Goal: Task Accomplishment & Management: Manage account settings

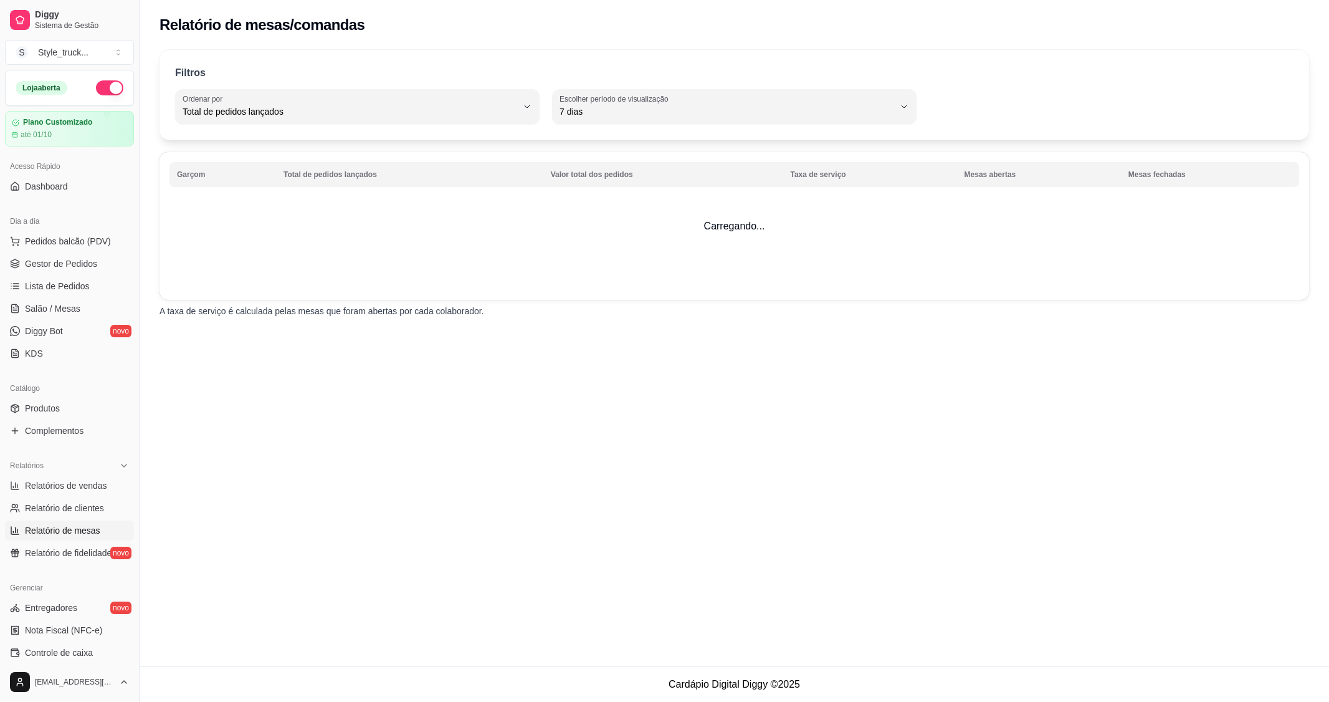
select select "TOTAL_OF_ORDERS"
select select "7"
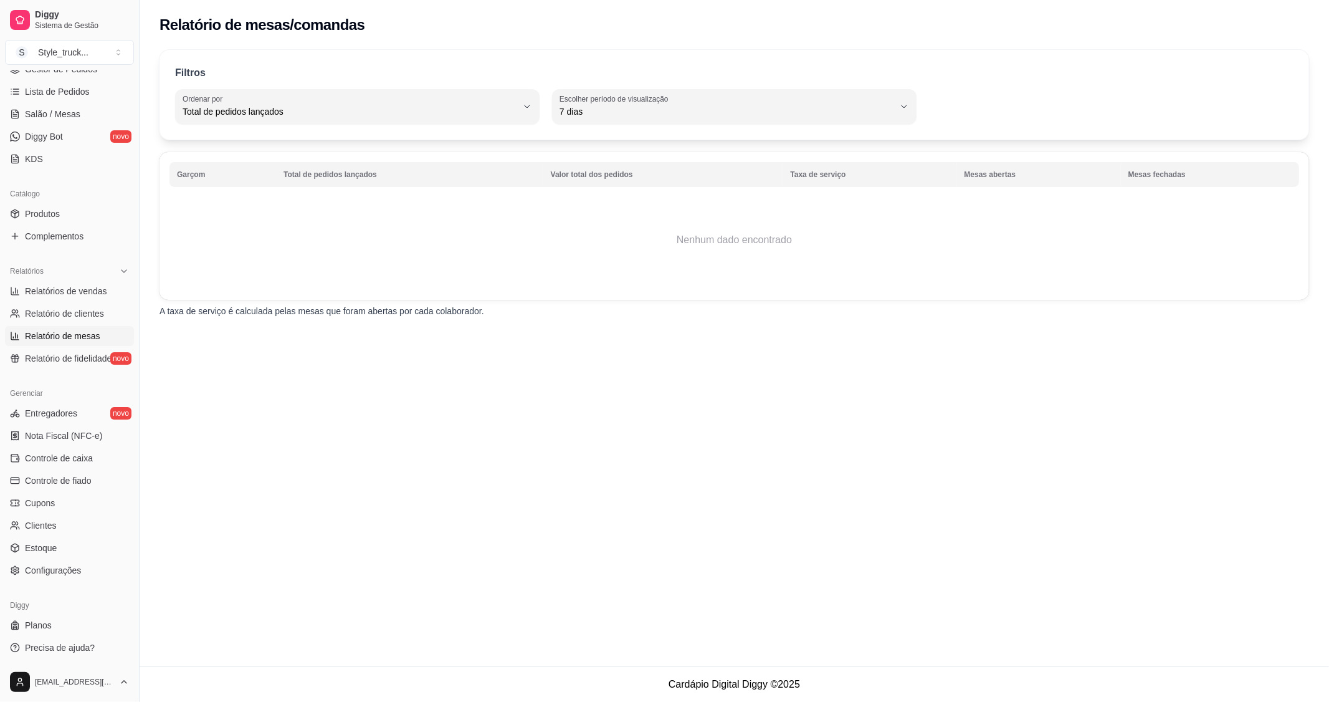
click at [54, 313] on span "Relatório de clientes" at bounding box center [64, 313] width 79 height 12
select select "30"
select select "HIGHEST_TOTAL_SPENT_WITH_ORDERS"
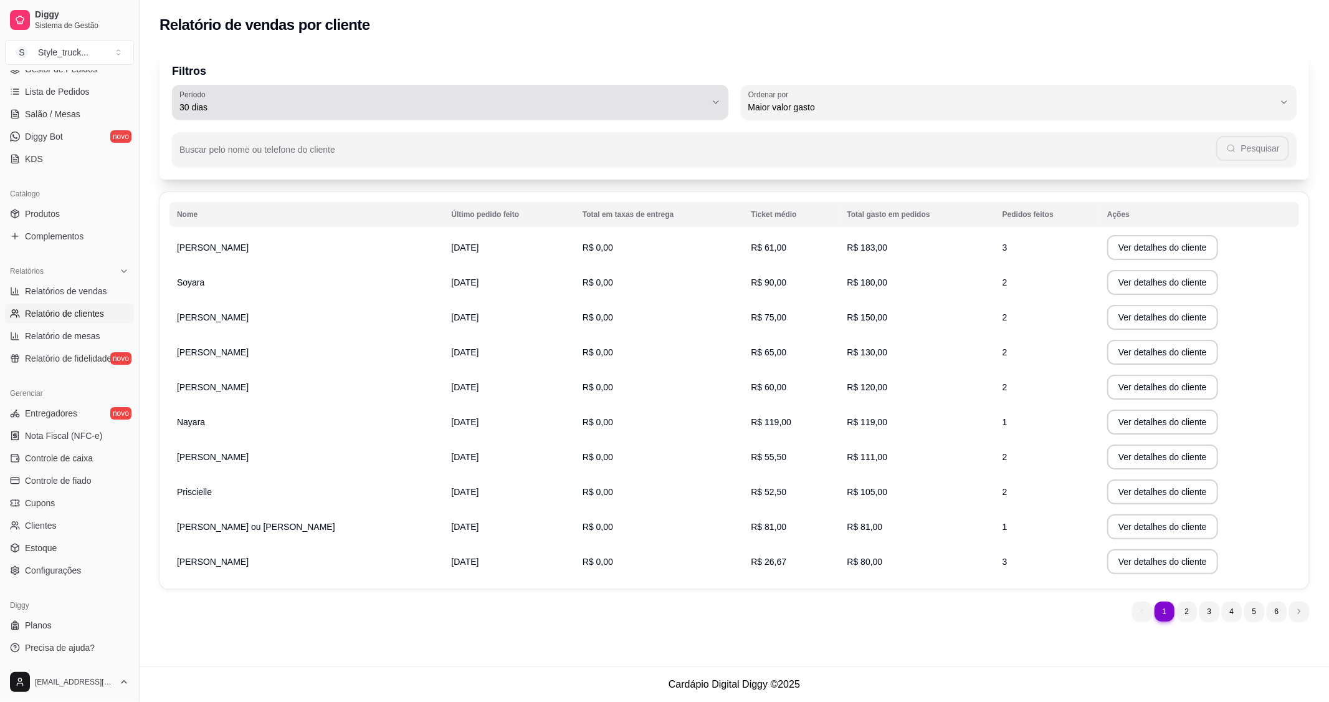
click at [677, 104] on span "30 dias" at bounding box center [442, 107] width 527 height 12
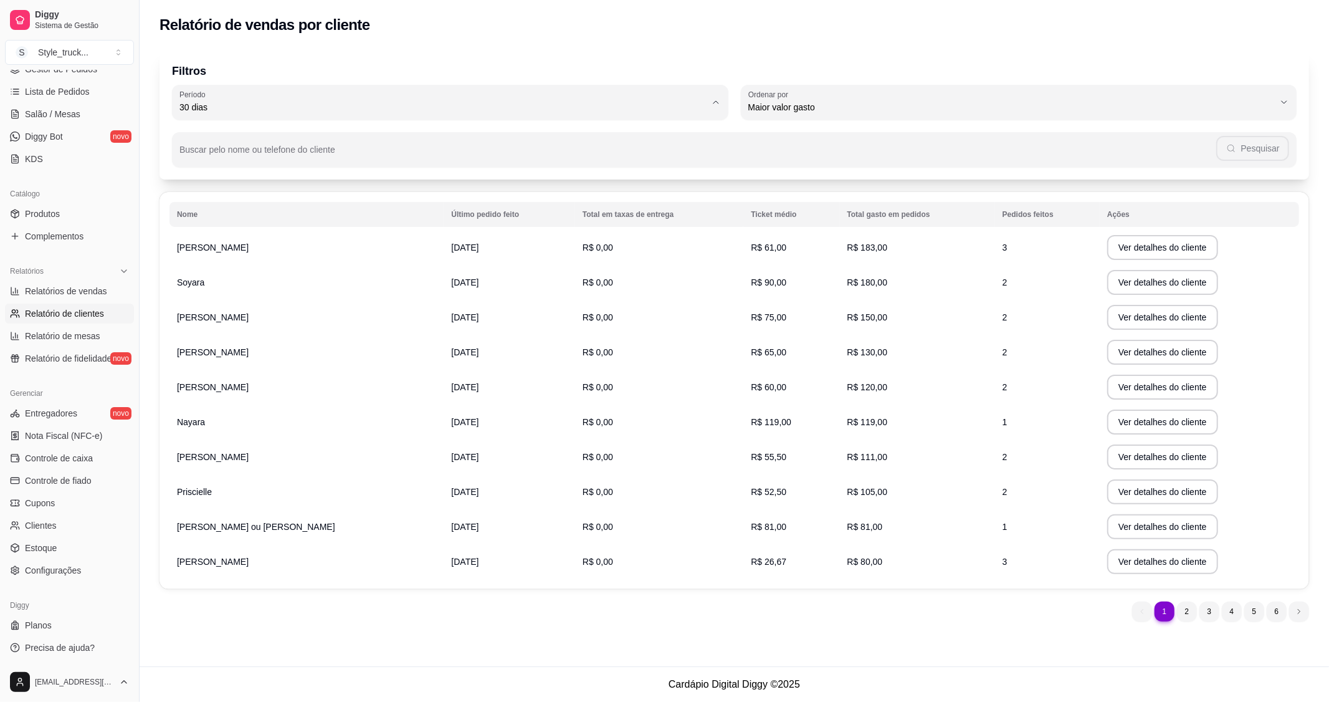
click at [263, 264] on span "60 dias" at bounding box center [444, 258] width 503 height 12
type input "60"
select select "60"
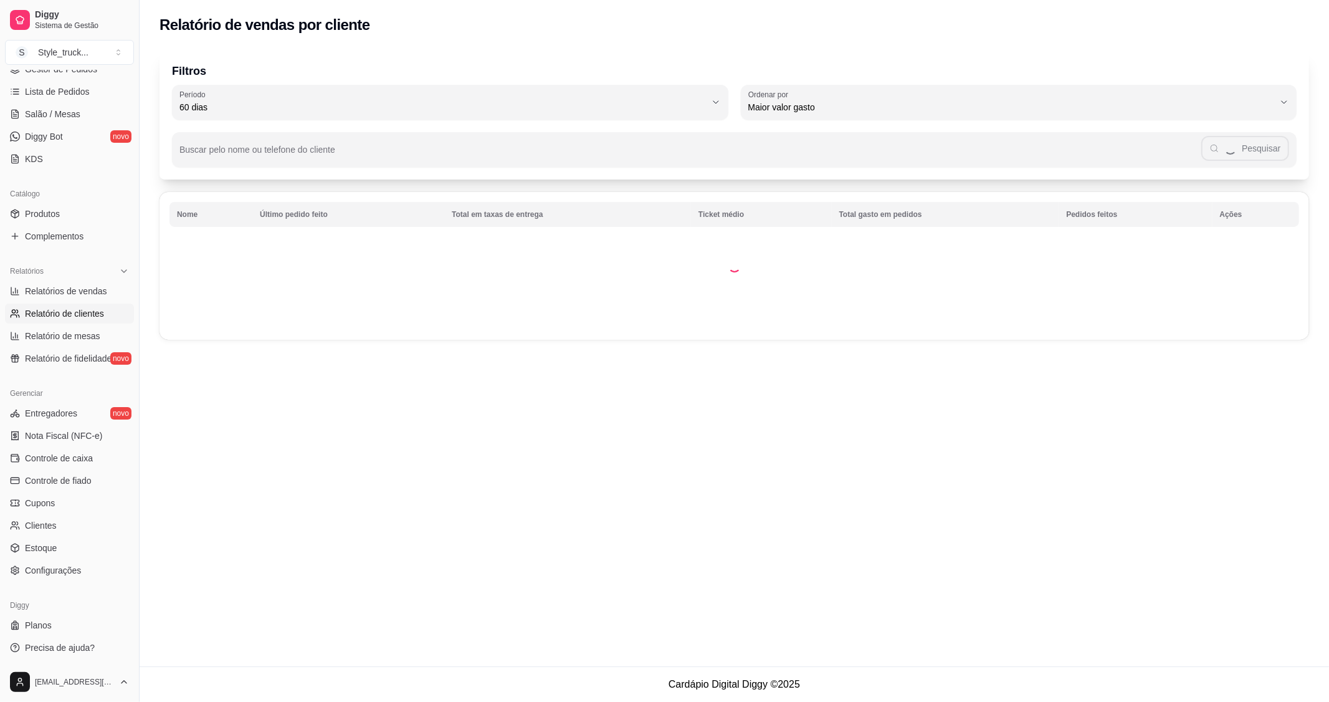
scroll to position [11, 0]
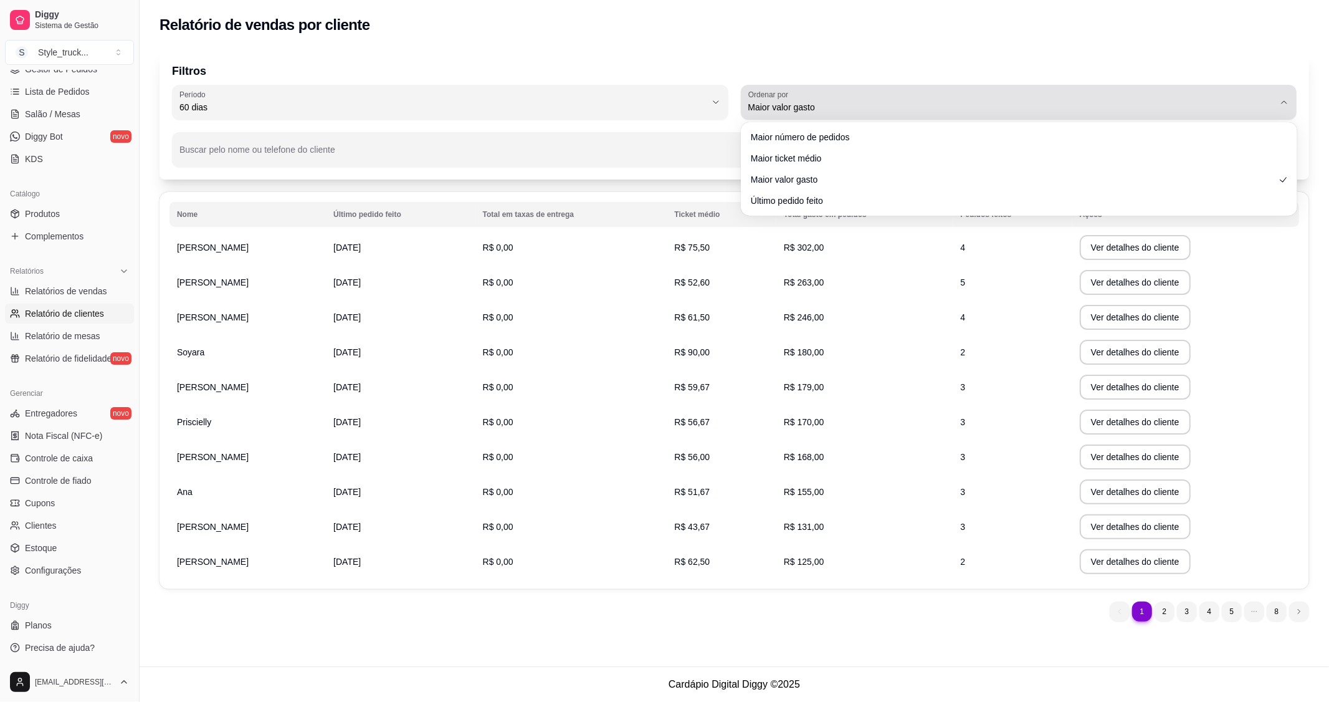
click at [778, 109] on span "Maior valor gasto" at bounding box center [1011, 107] width 527 height 12
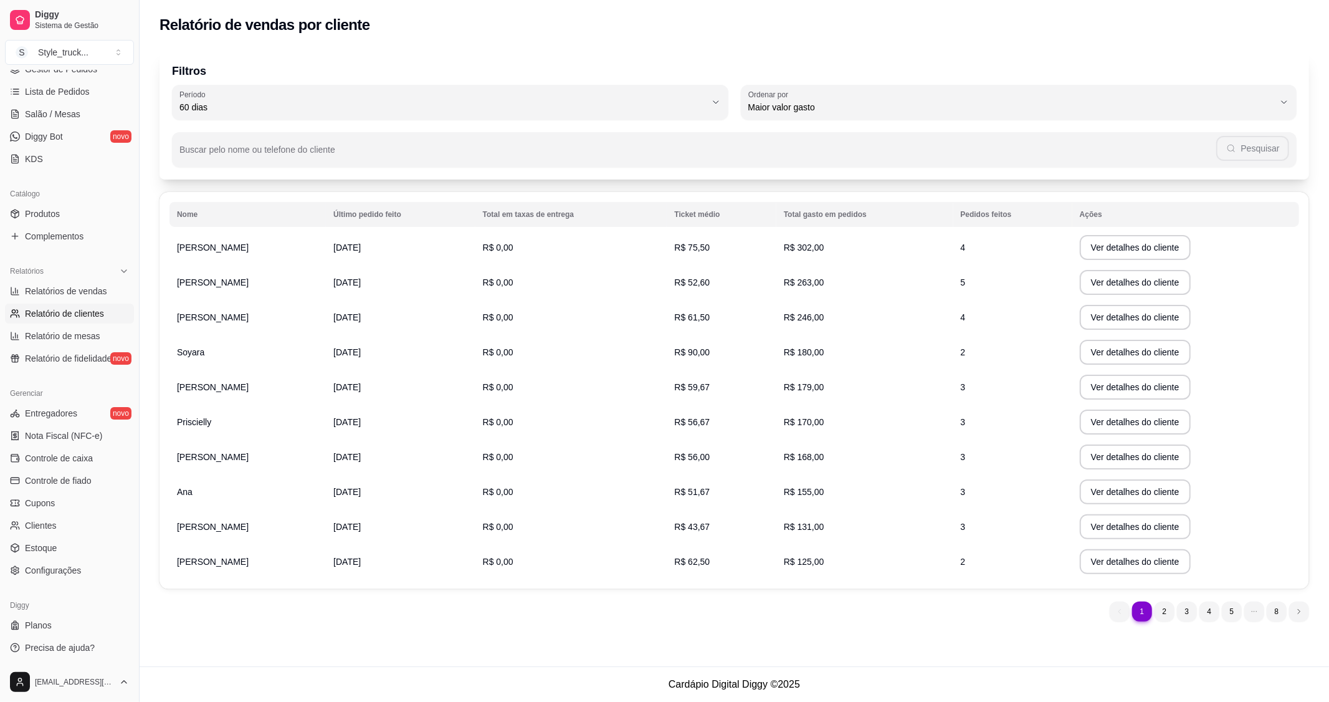
click at [848, 11] on div "Relatório de vendas por cliente" at bounding box center [735, 21] width 1190 height 42
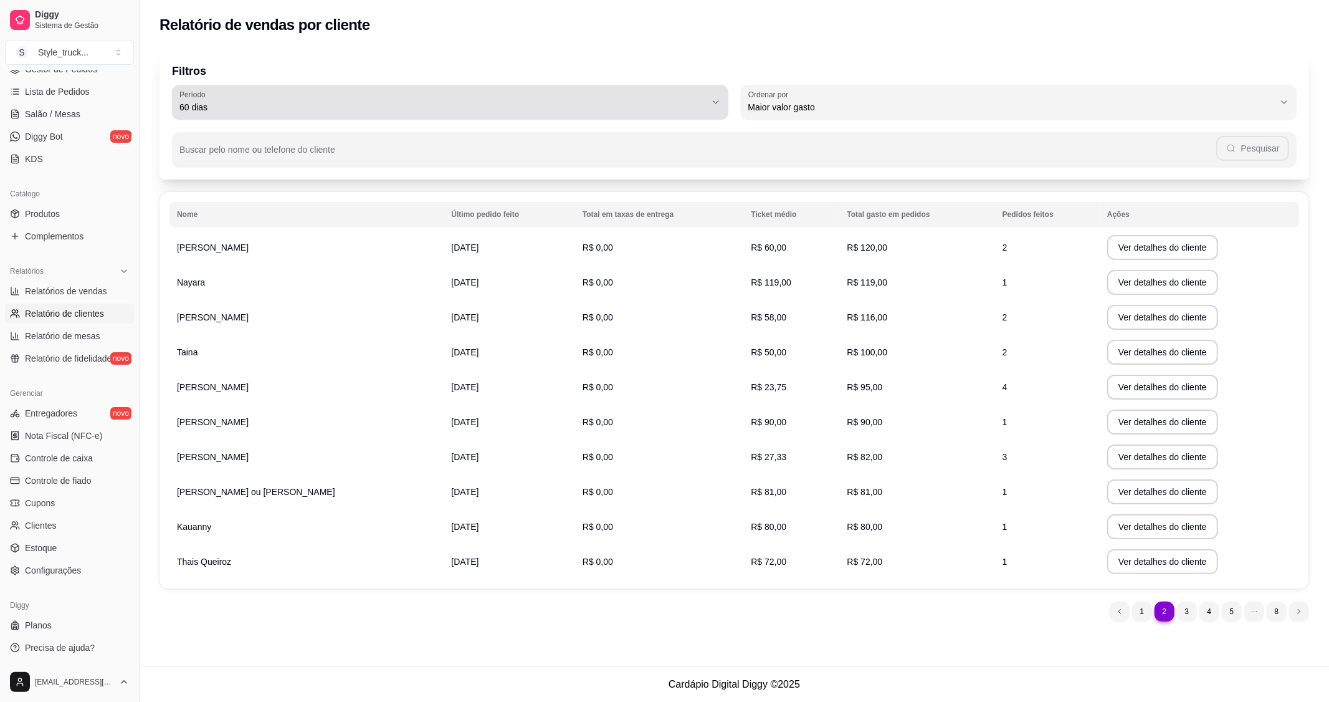
click at [674, 90] on div "60 dias" at bounding box center [442, 102] width 527 height 25
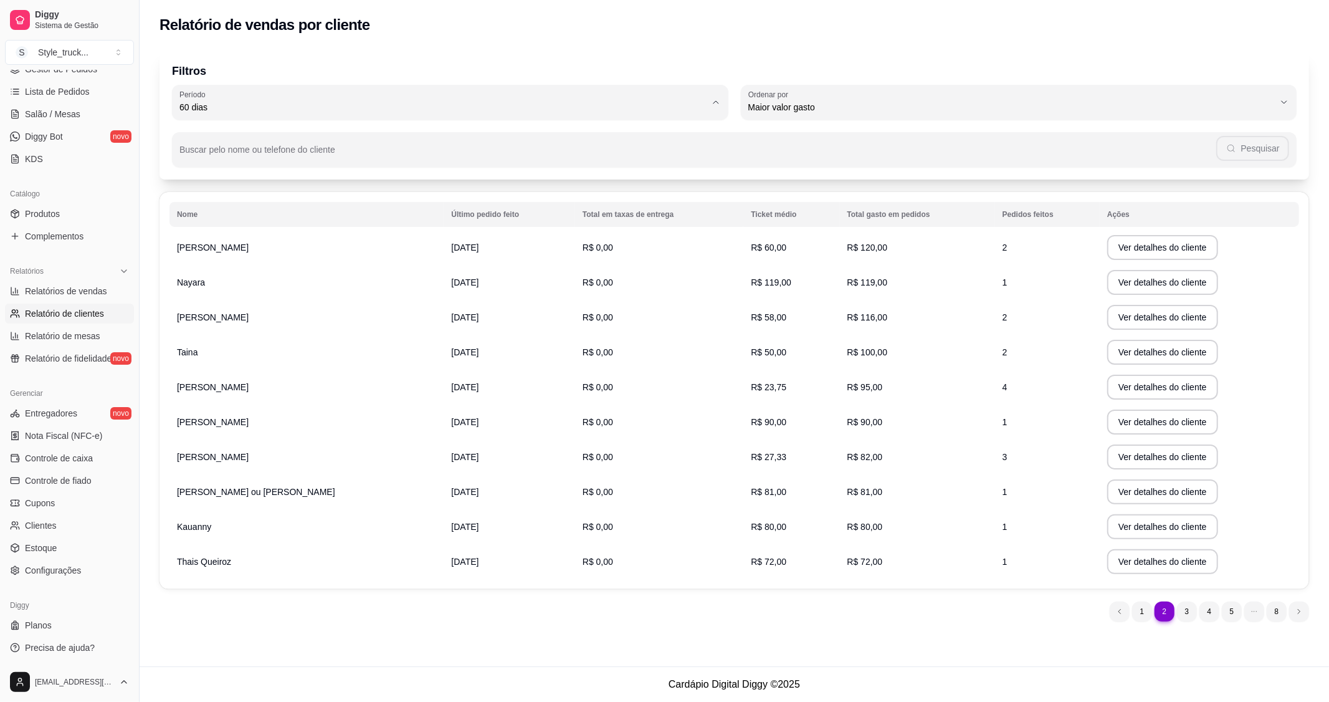
click at [432, 26] on div "Relatório de vendas por cliente" at bounding box center [735, 25] width 1150 height 20
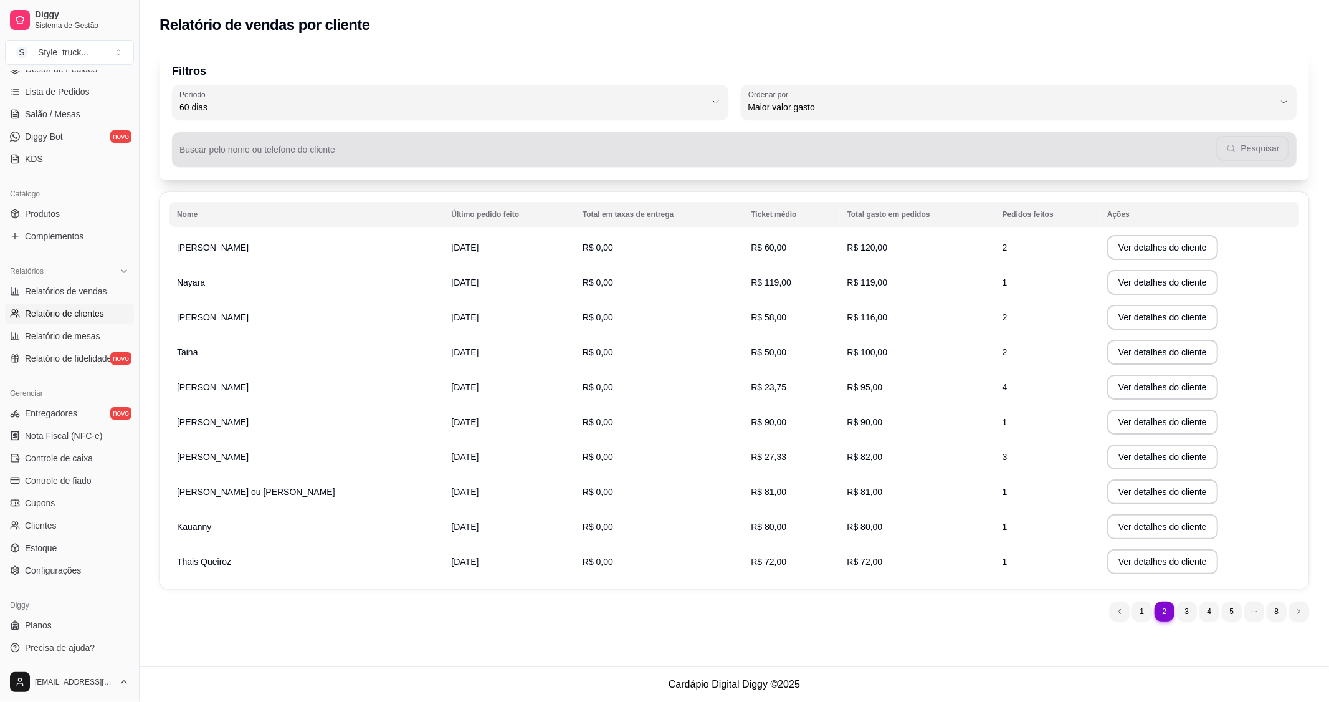
click at [309, 138] on div "Pesquisar" at bounding box center [734, 149] width 1110 height 25
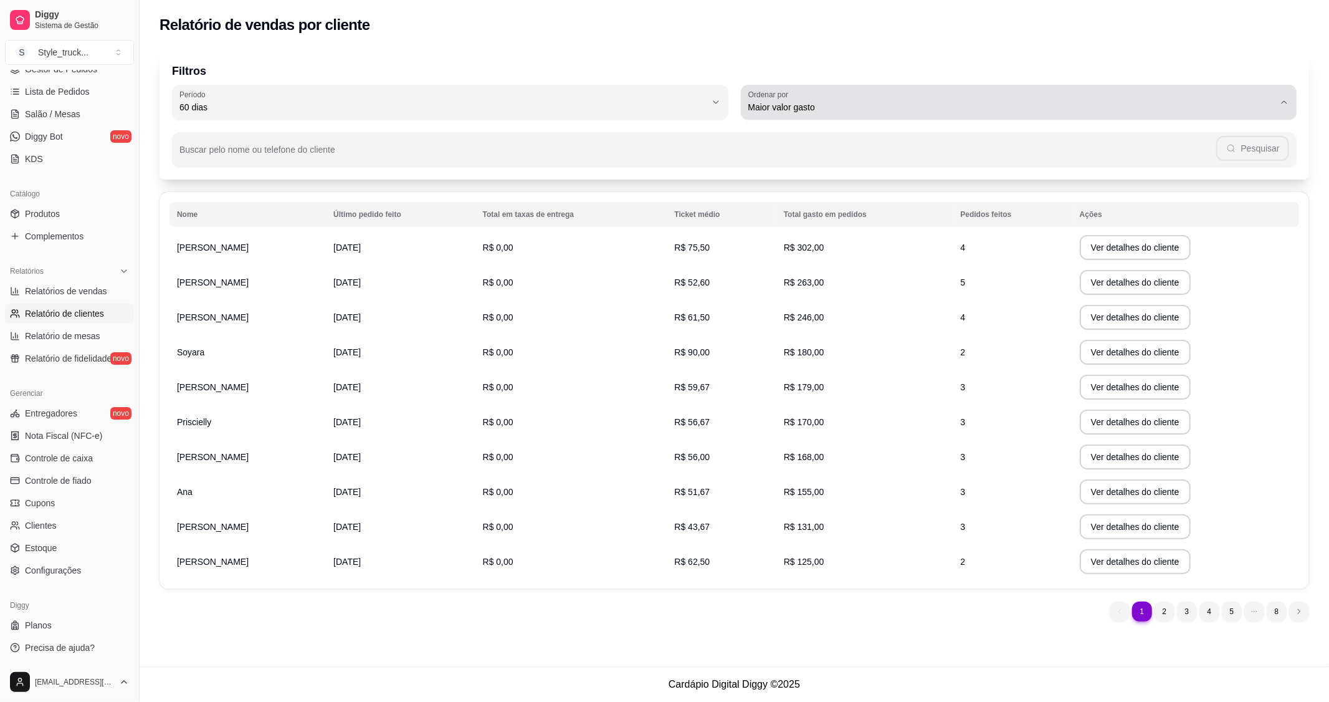
click at [993, 100] on div "Maior valor gasto" at bounding box center [1011, 102] width 527 height 25
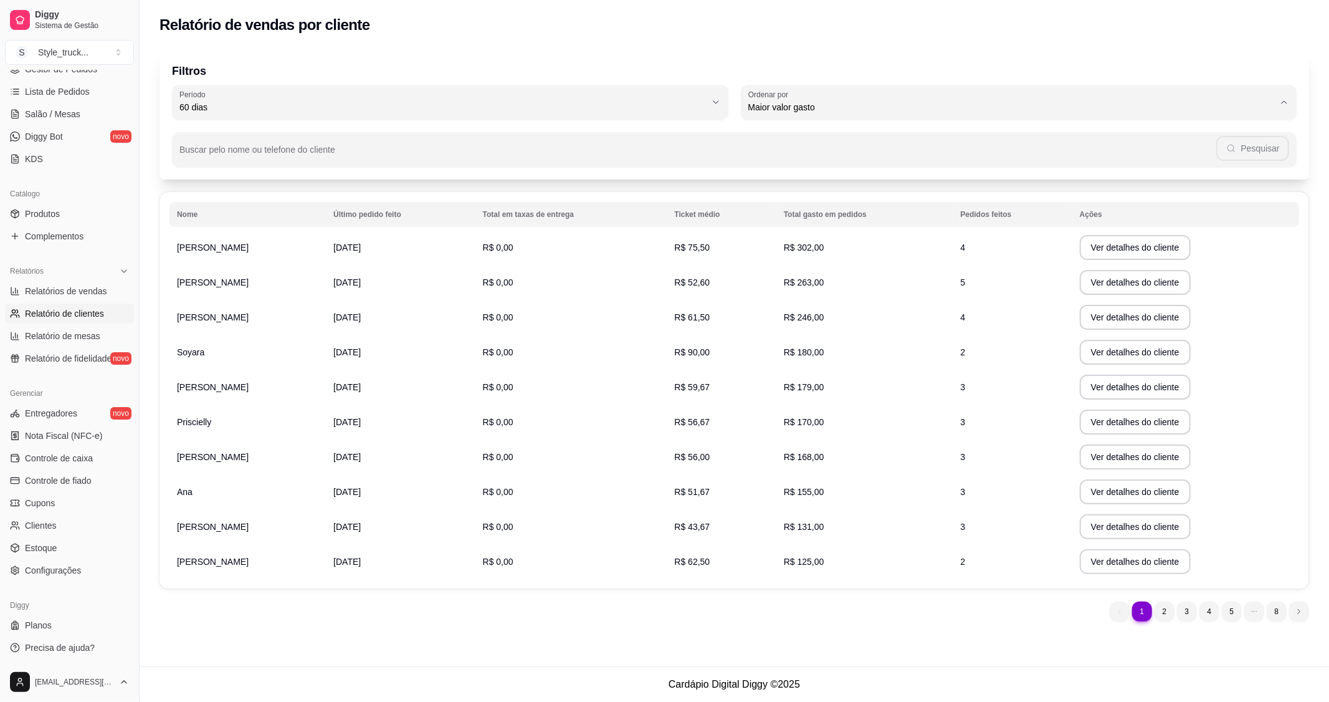
click at [763, 141] on span "Maior número de pedidos" at bounding box center [1012, 136] width 503 height 12
type input "HIGHEST_ORDER_COUNT"
select select "HIGHEST_ORDER_COUNT"
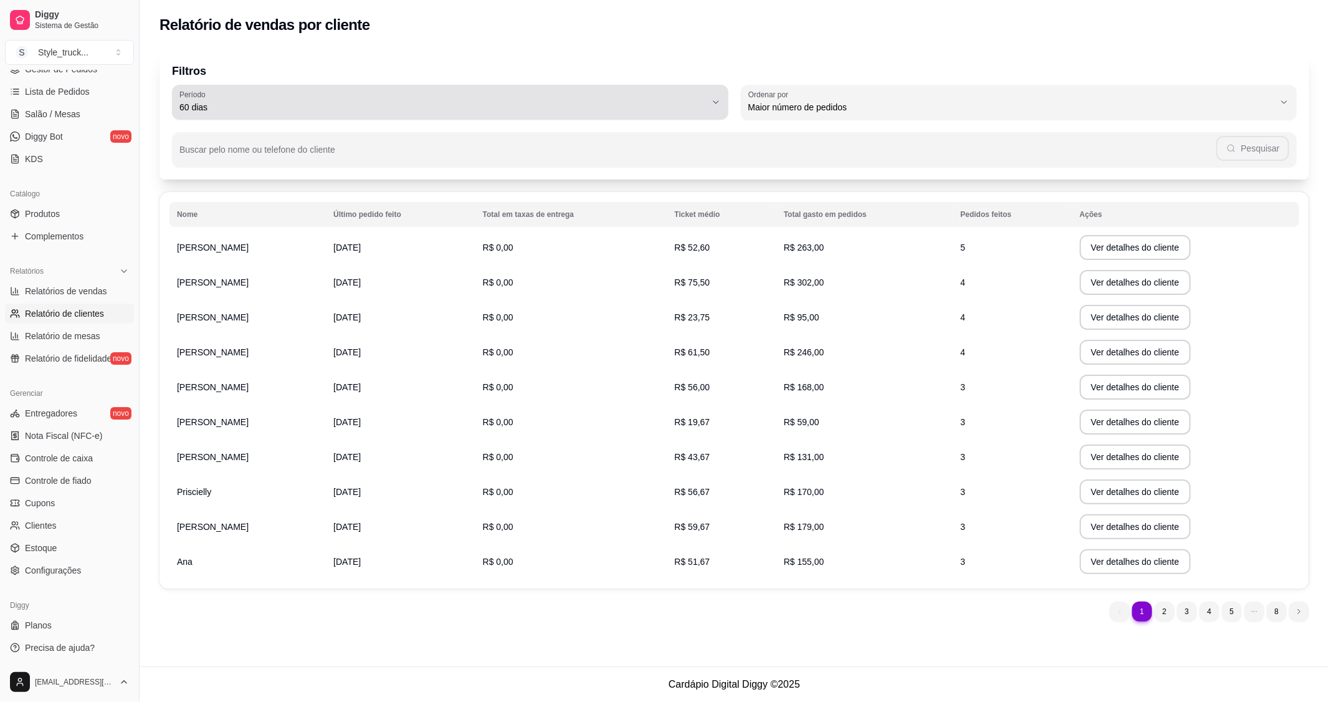
click at [710, 98] on button "Período 60 dias" at bounding box center [450, 102] width 556 height 35
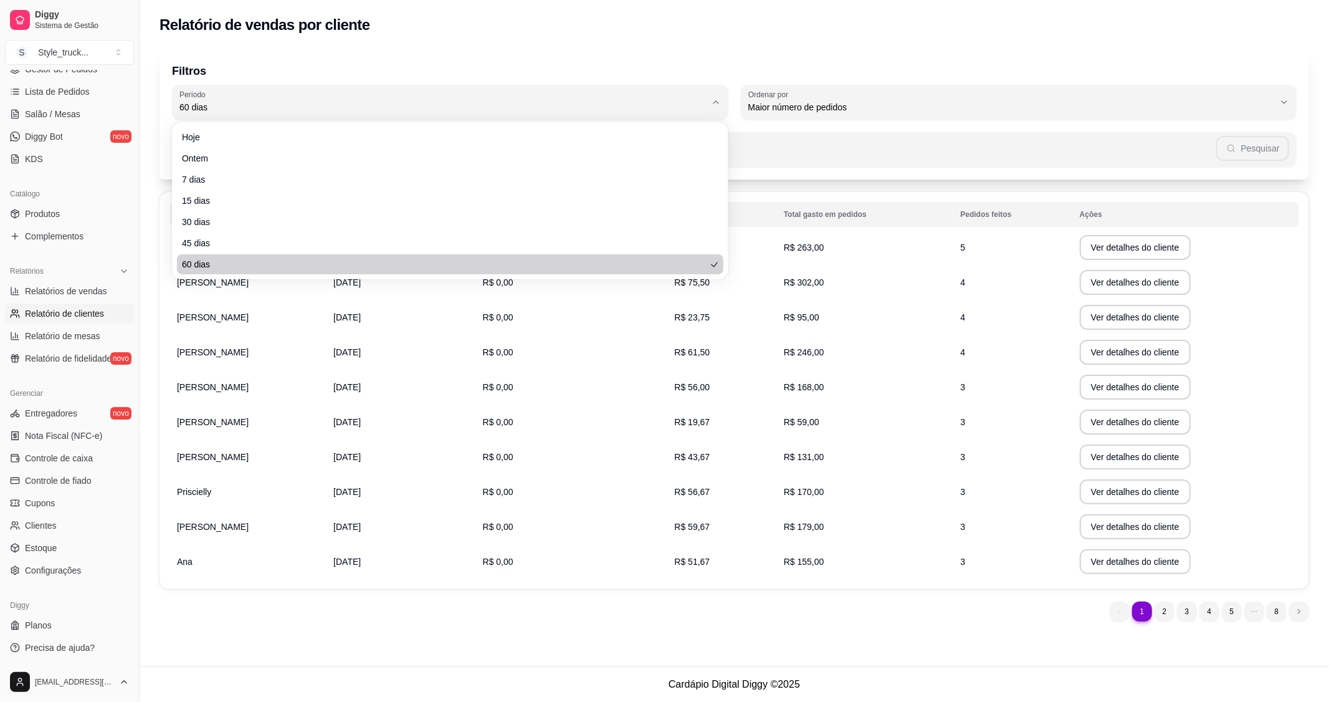
click at [219, 274] on div "Hoje Ontem 7 dias 15 dias 30 dias 45 dias 60 dias" at bounding box center [449, 201] width 551 height 152
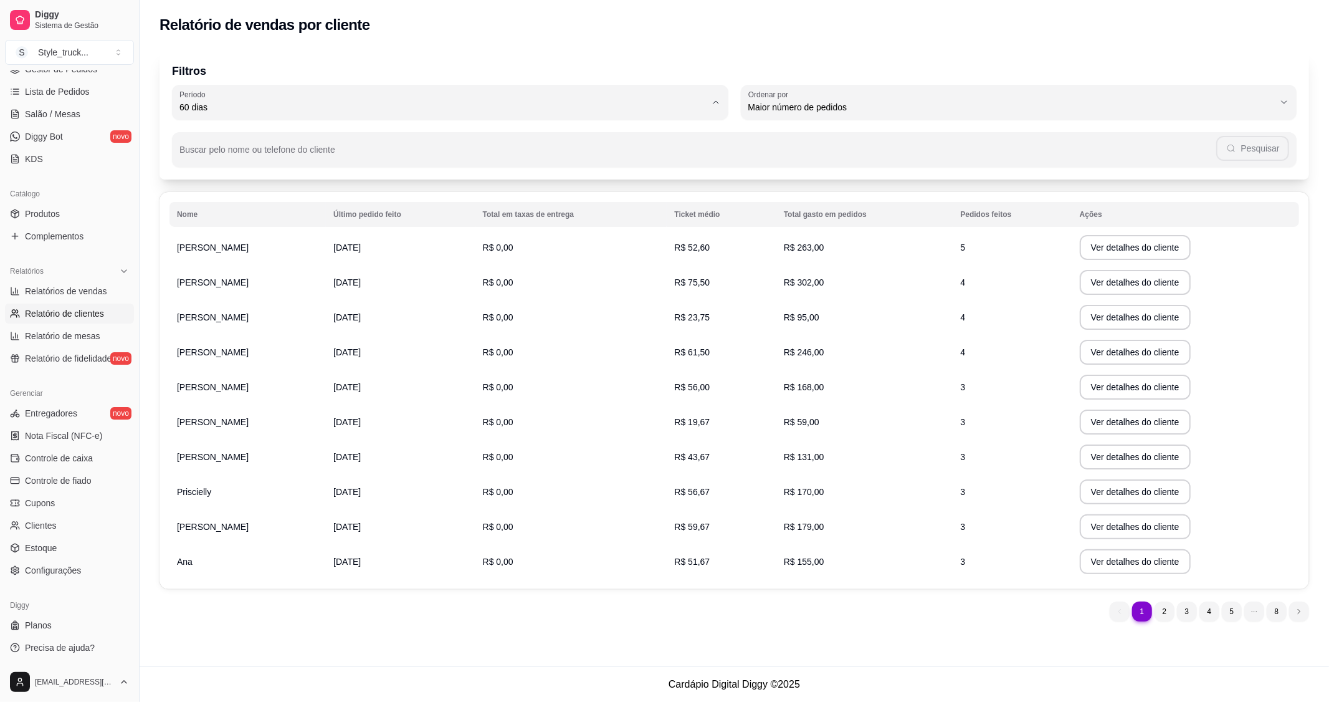
click at [708, 262] on icon at bounding box center [703, 258] width 7 height 7
type input "0"
select select "0"
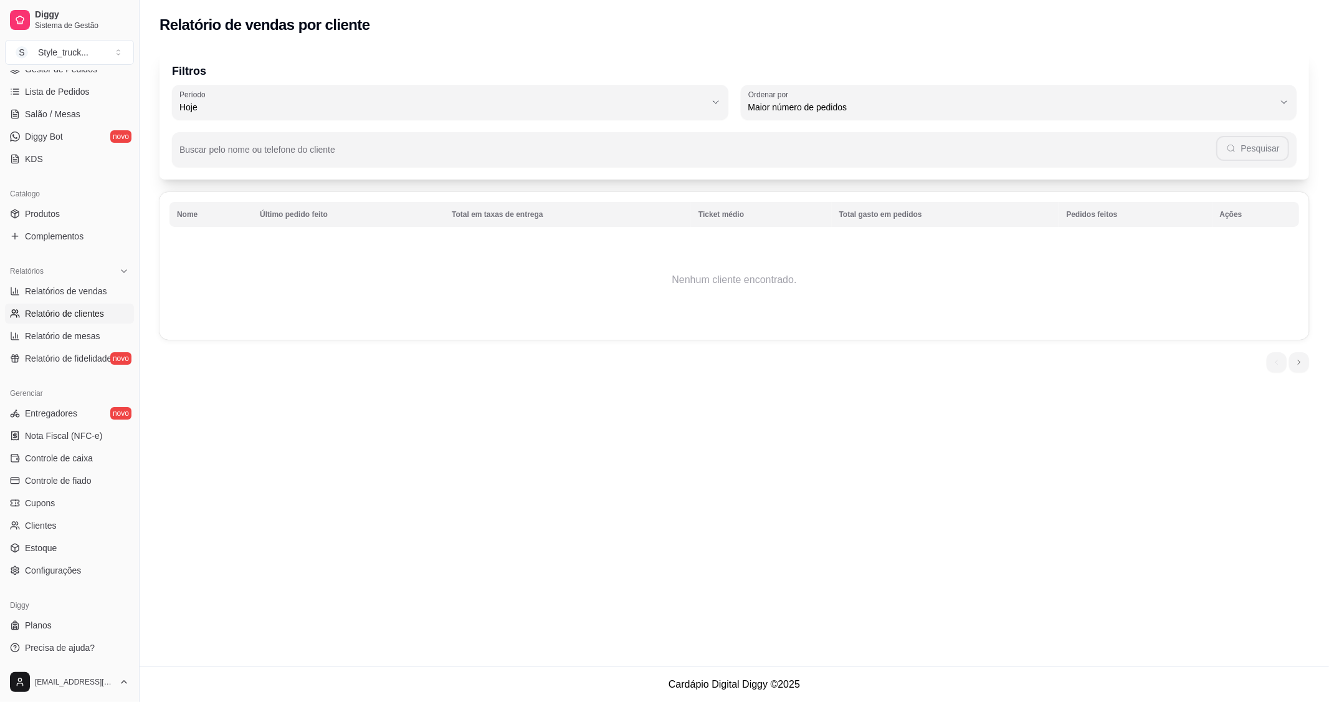
click at [62, 290] on span "Relatórios de vendas" at bounding box center [66, 291] width 82 height 12
select select "ALL"
select select "0"
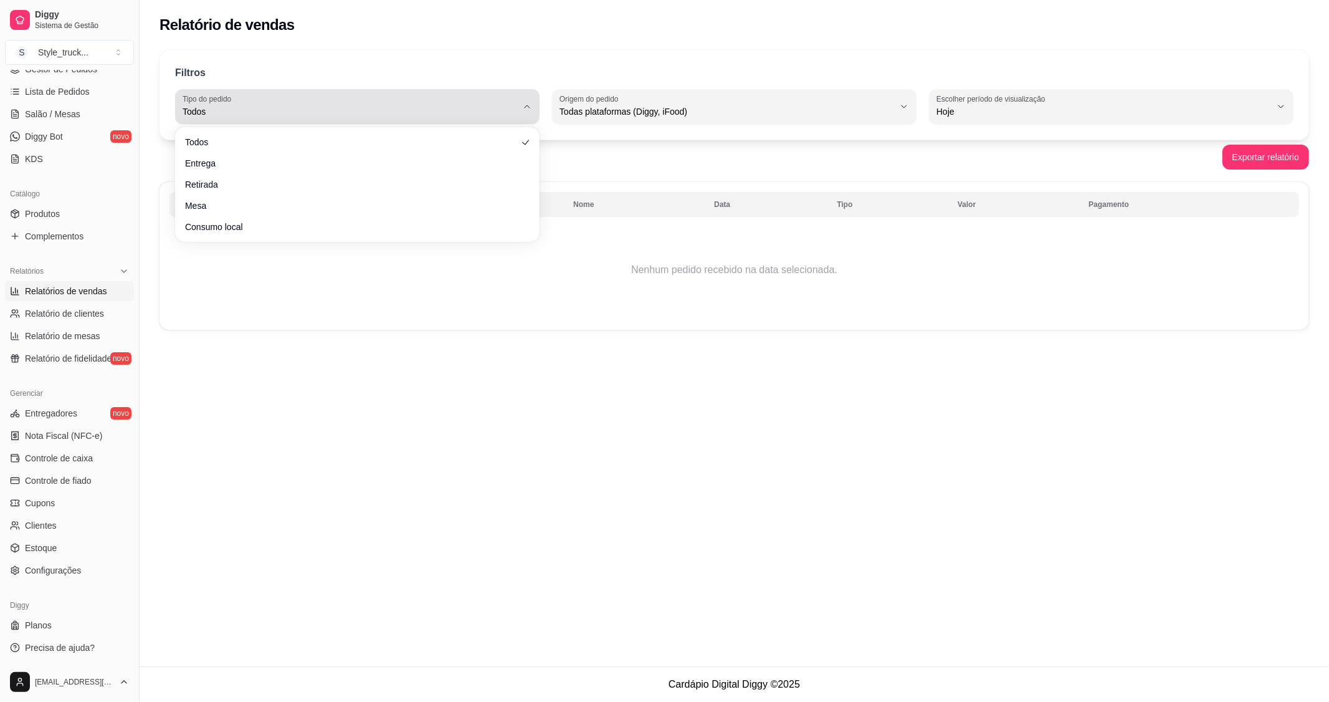
click at [508, 100] on div "Todos" at bounding box center [350, 106] width 335 height 25
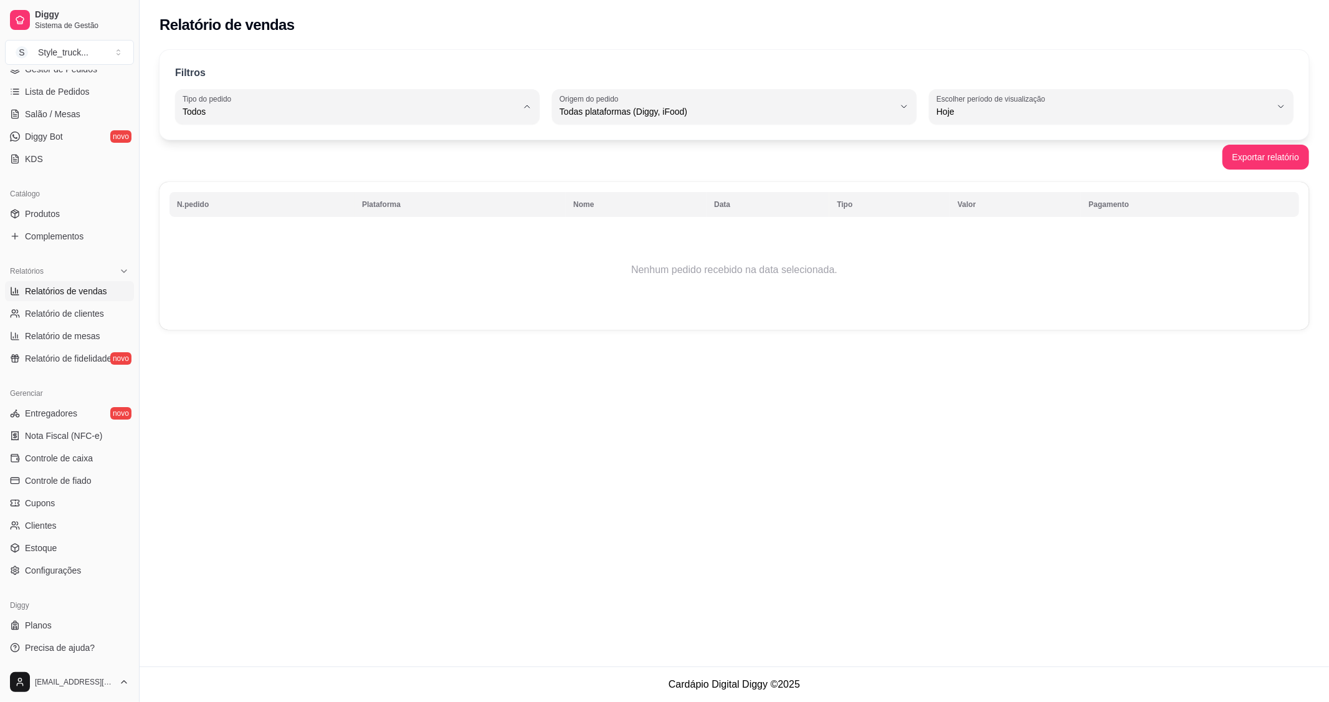
click at [669, 465] on div "Relatório de vendas Filtros ALL Tipo do pedido Todos Entrega Retirada Mesa Cons…" at bounding box center [735, 333] width 1190 height 666
click at [652, 105] on span "Todas plataformas (Diggy, iFood)" at bounding box center [727, 111] width 335 height 12
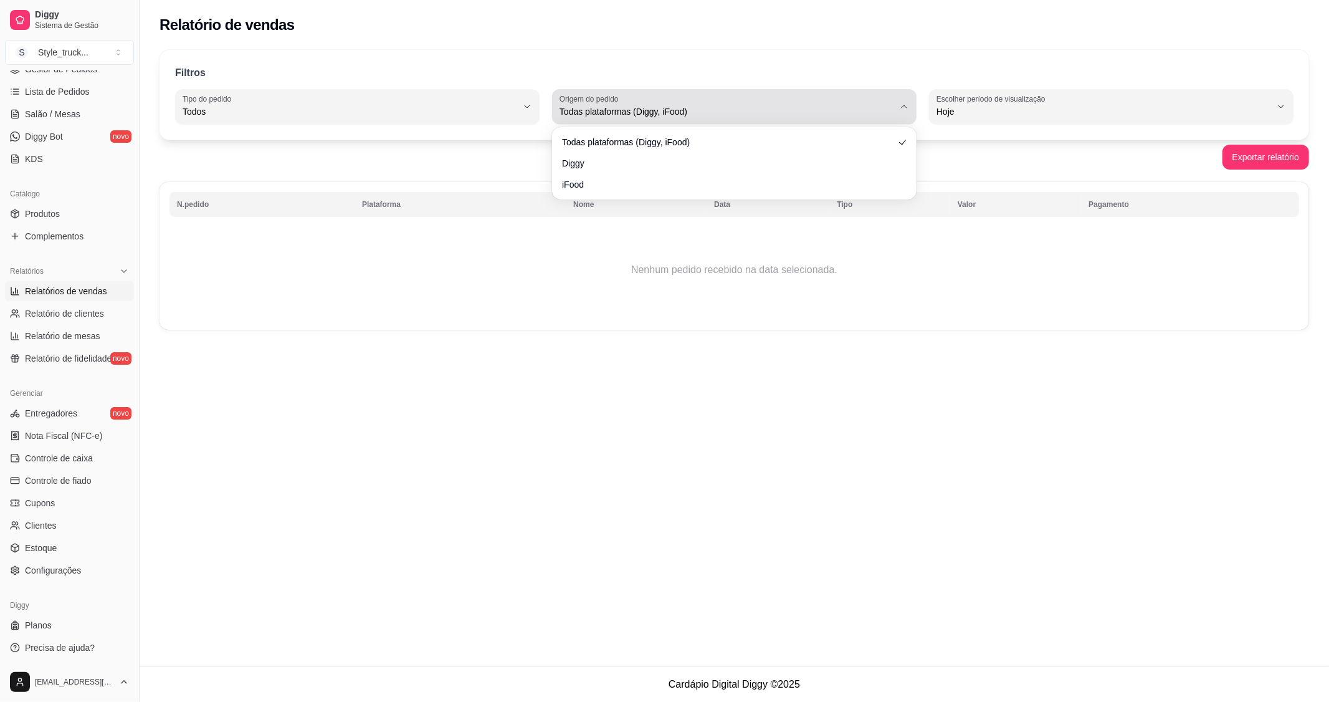
click at [656, 106] on span "Todas plataformas (Diggy, iFood)" at bounding box center [727, 111] width 335 height 12
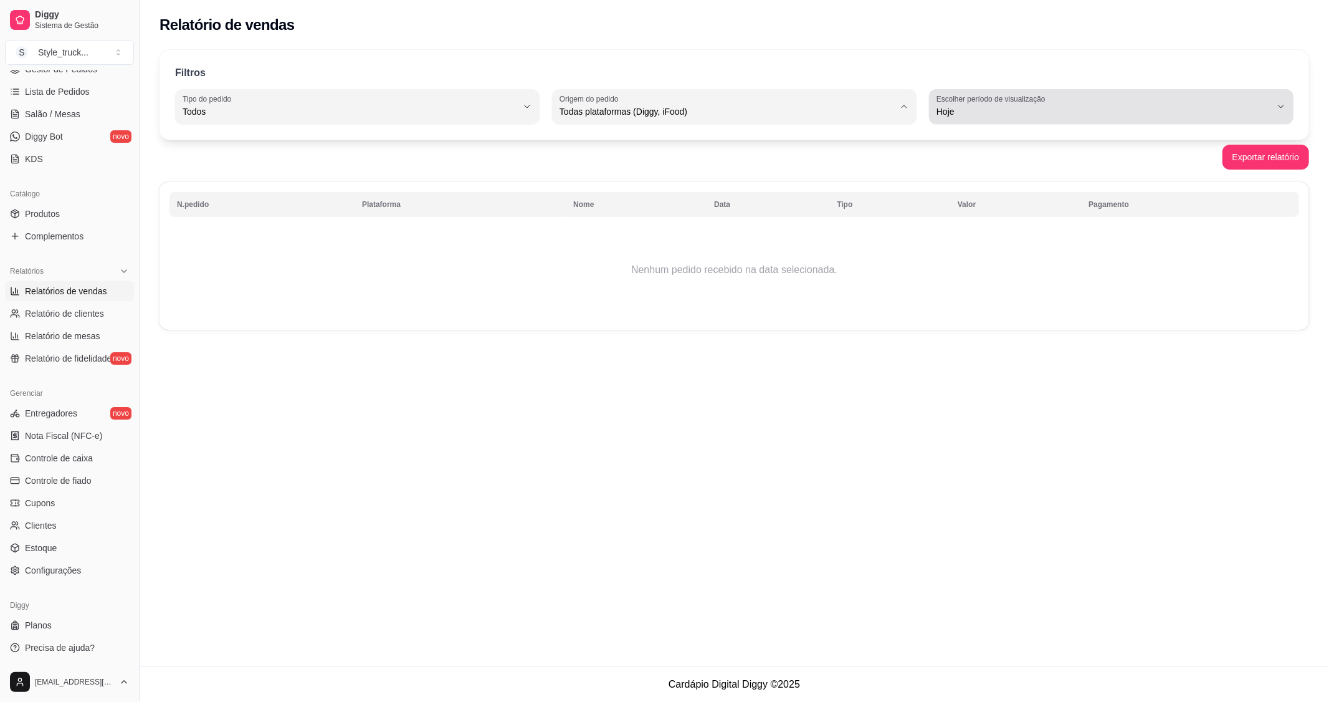
click at [963, 97] on label "Escolher período de visualização" at bounding box center [993, 98] width 113 height 11
click at [963, 269] on span "Customizado" at bounding box center [1105, 263] width 319 height 12
type input "-1"
select select "-1"
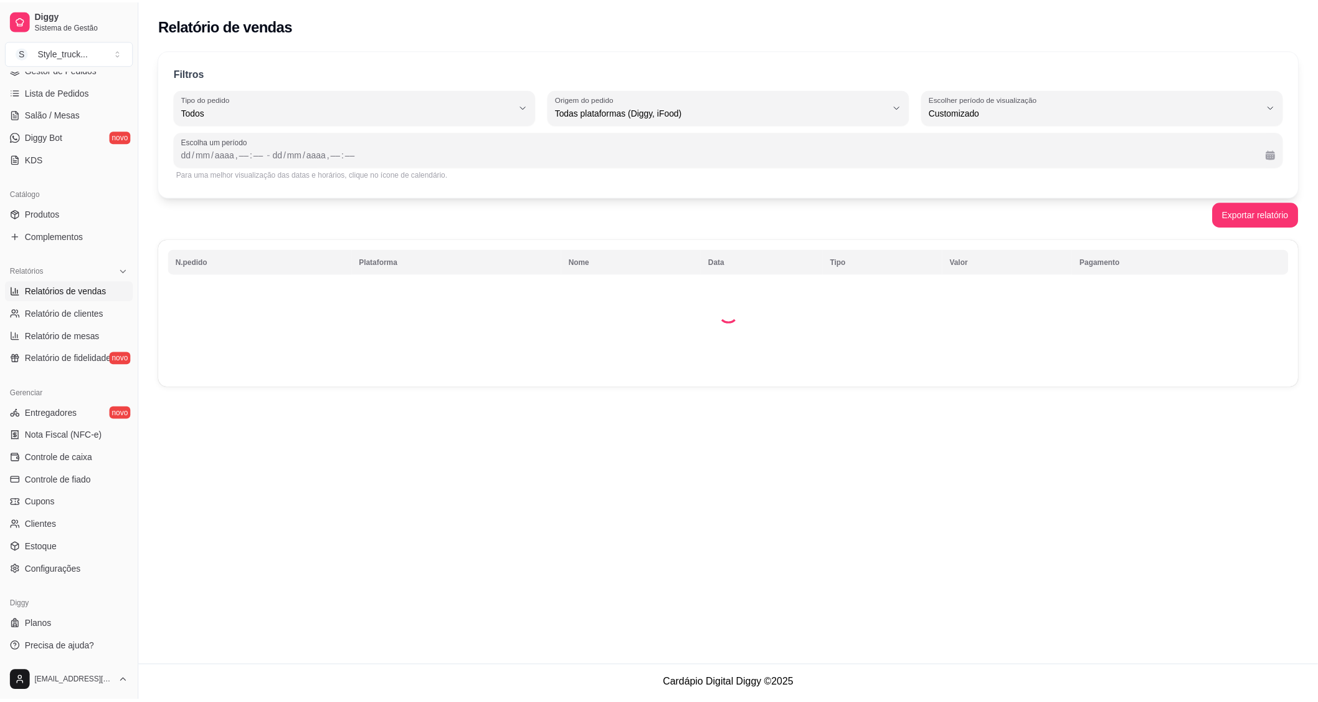
scroll to position [11, 0]
click at [194, 151] on div "dd / mm / aaaa , –– : ––" at bounding box center [225, 153] width 84 height 15
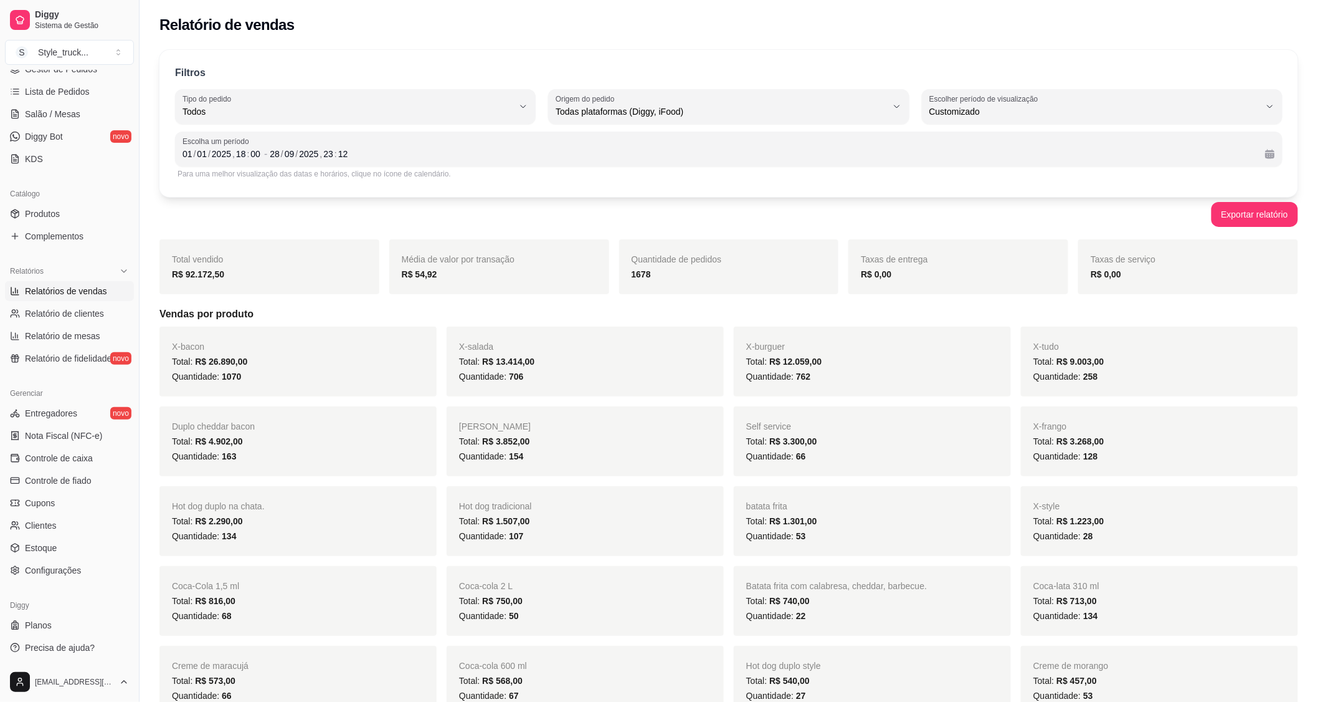
click at [657, 202] on div "Exportar relatório" at bounding box center [729, 214] width 1139 height 25
click at [223, 156] on div "2025" at bounding box center [222, 154] width 22 height 12
click at [227, 156] on div "2025" at bounding box center [222, 154] width 22 height 12
click at [229, 153] on div "2025" at bounding box center [222, 154] width 22 height 12
click at [305, 219] on div "Exportar relatório" at bounding box center [729, 214] width 1139 height 25
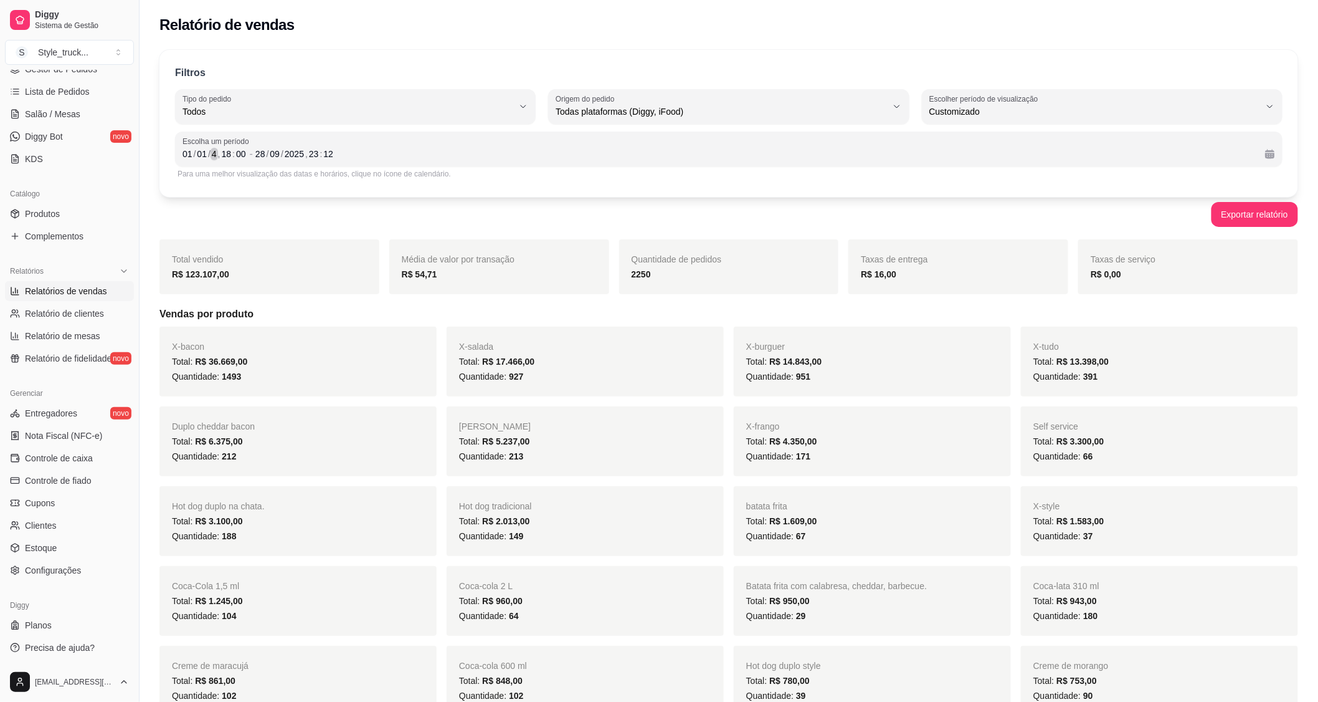
click at [213, 152] on div "4" at bounding box center [214, 154] width 7 height 12
click at [282, 213] on div "Exportar relatório" at bounding box center [729, 214] width 1139 height 25
click at [1236, 217] on button "Exportar relatório" at bounding box center [1255, 215] width 84 height 24
click at [228, 153] on div "2024" at bounding box center [222, 154] width 22 height 12
click at [229, 154] on div "2024" at bounding box center [222, 154] width 22 height 12
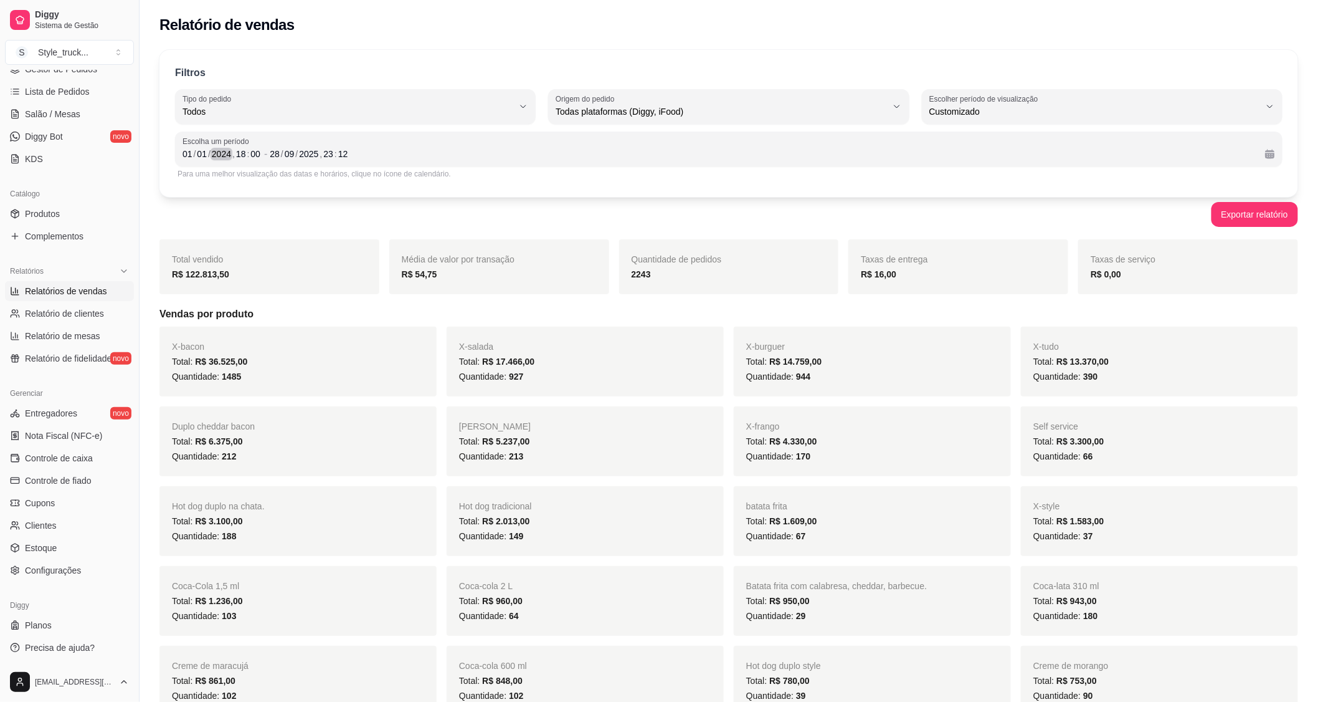
click at [231, 156] on div "2024" at bounding box center [222, 154] width 22 height 12
click at [231, 155] on div "2024" at bounding box center [222, 154] width 22 height 12
click at [242, 156] on div "18" at bounding box center [241, 154] width 12 height 12
click at [226, 152] on div "2024" at bounding box center [222, 154] width 22 height 12
click at [232, 153] on div "[DATE] 18 : 00" at bounding box center [222, 153] width 79 height 15
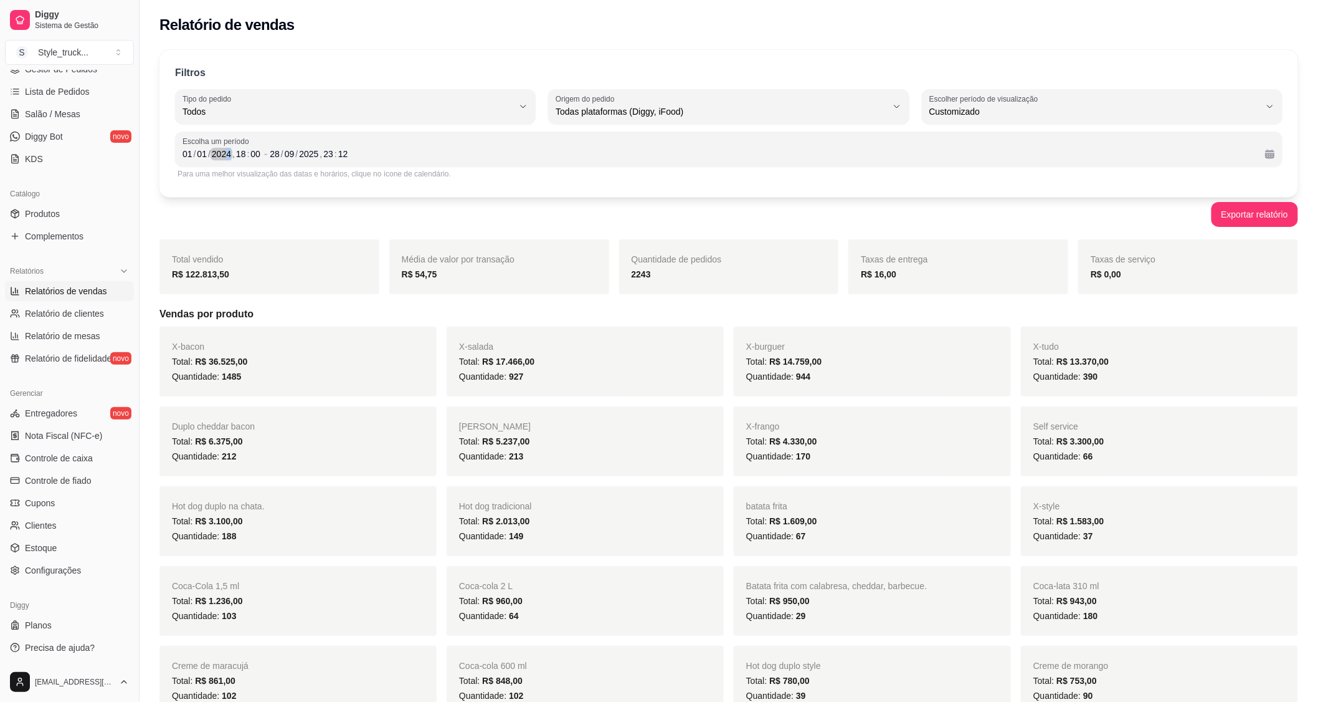
drag, startPoint x: 227, startPoint y: 151, endPoint x: 234, endPoint y: 152, distance: 6.9
click at [234, 152] on div "[DATE] 18 : 00" at bounding box center [222, 153] width 79 height 15
click at [470, 174] on div "Para uma melhor visualização das datas e horários, clique no ícone de calendári…" at bounding box center [729, 174] width 1103 height 10
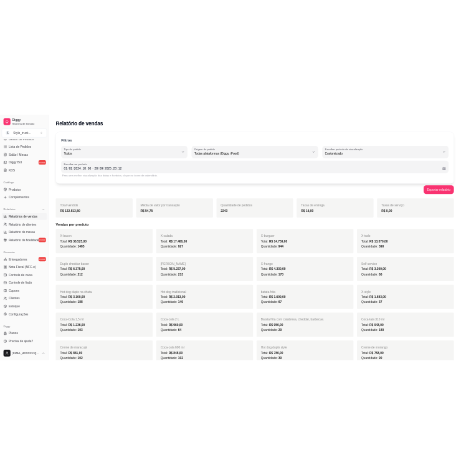
scroll to position [0, 0]
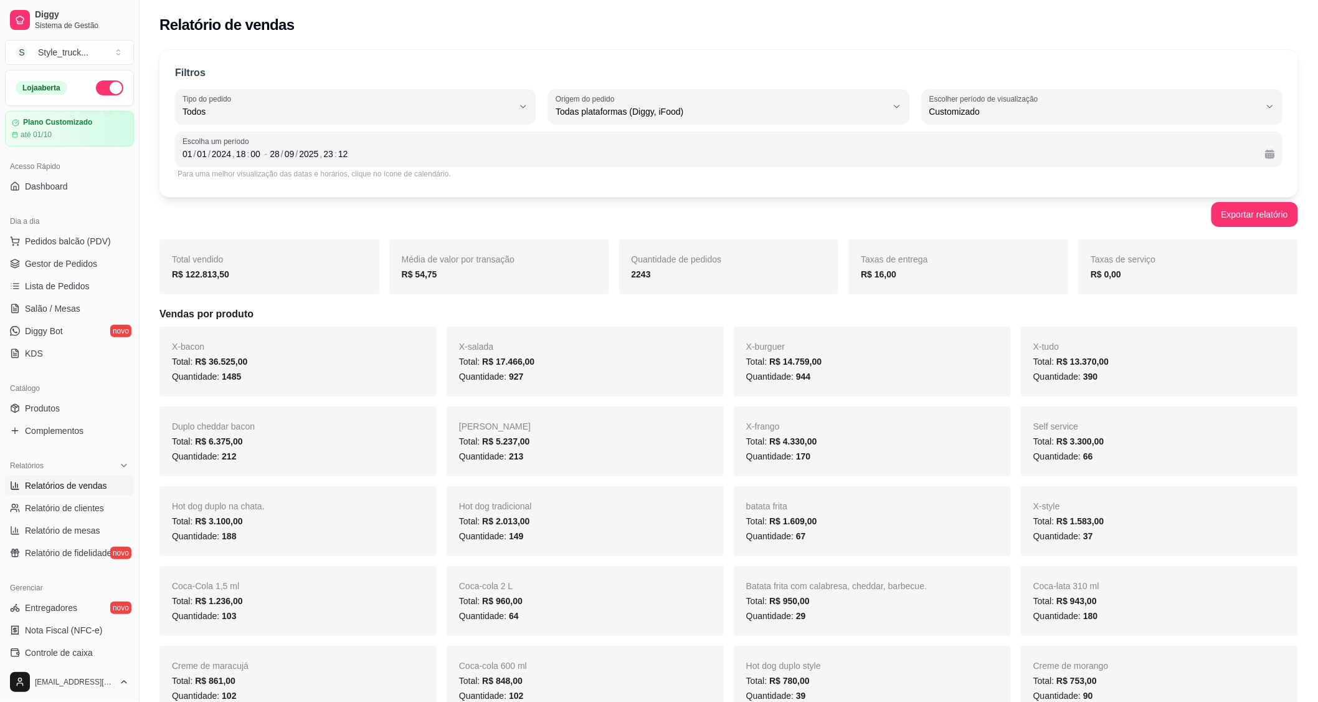
click at [67, 262] on span "Gestor de Pedidos" at bounding box center [61, 263] width 72 height 12
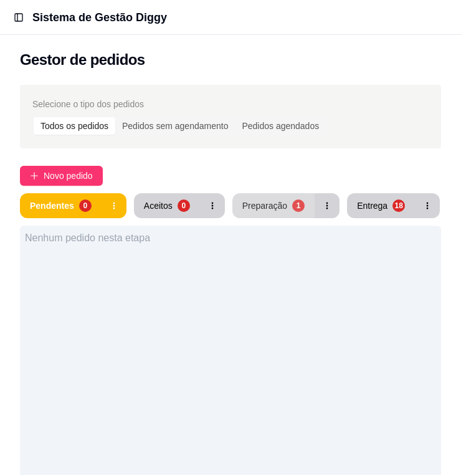
click at [247, 204] on div "Preparação" at bounding box center [264, 205] width 45 height 12
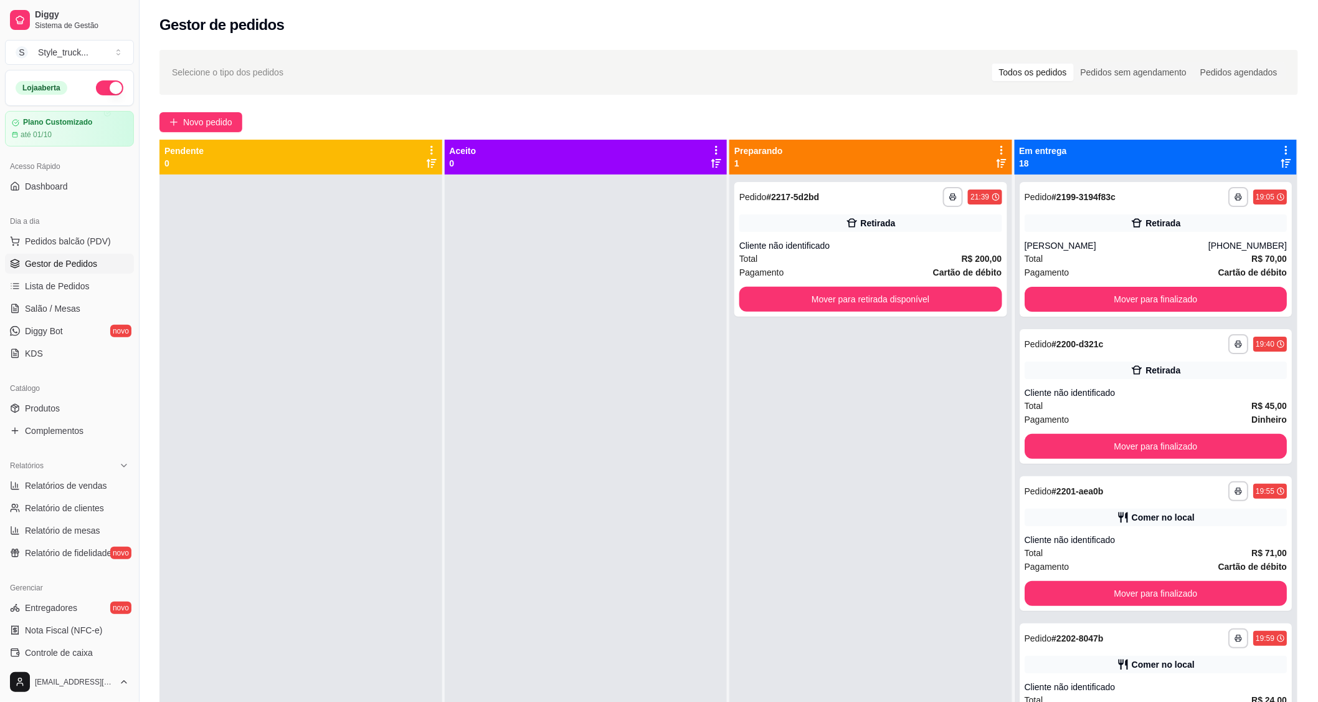
click at [181, 123] on button "Novo pedido" at bounding box center [201, 122] width 83 height 20
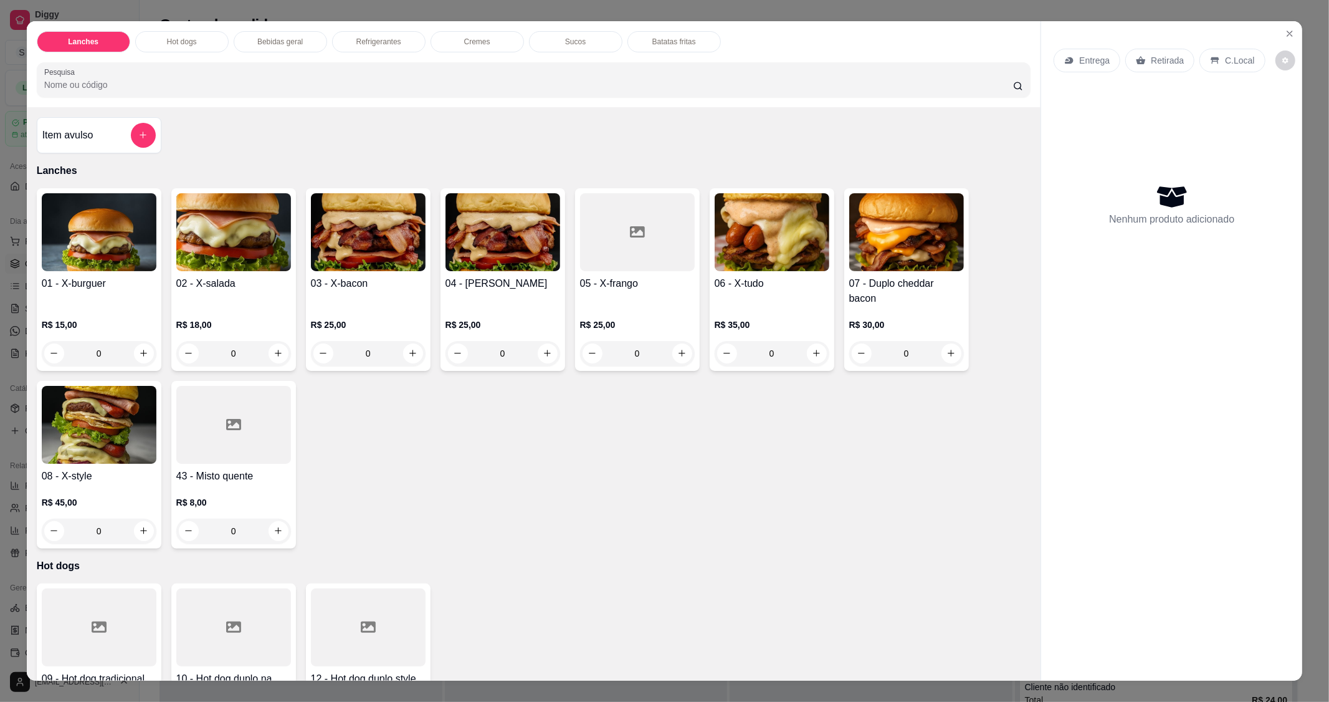
click at [146, 525] on div "0" at bounding box center [99, 530] width 115 height 25
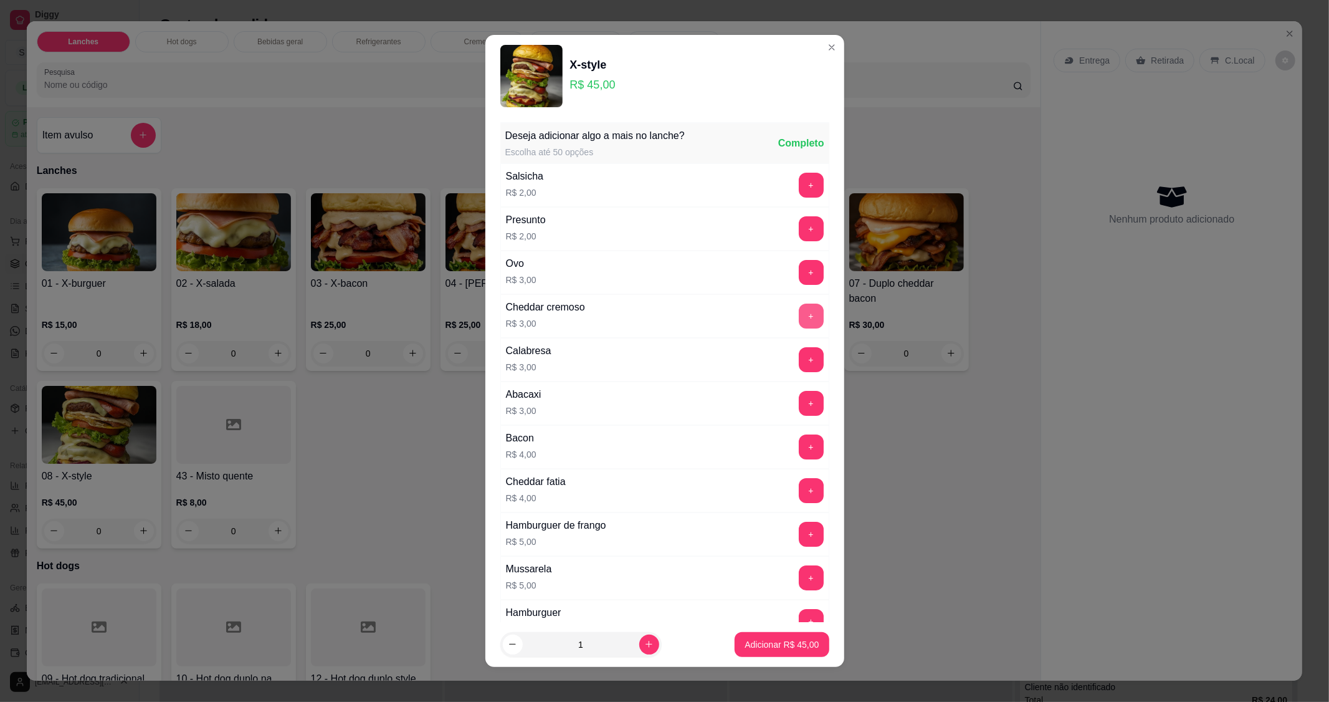
click at [799, 315] on button "+" at bounding box center [811, 315] width 25 height 25
click at [745, 645] on p "Adicionar R$ 48,00" at bounding box center [782, 644] width 74 height 12
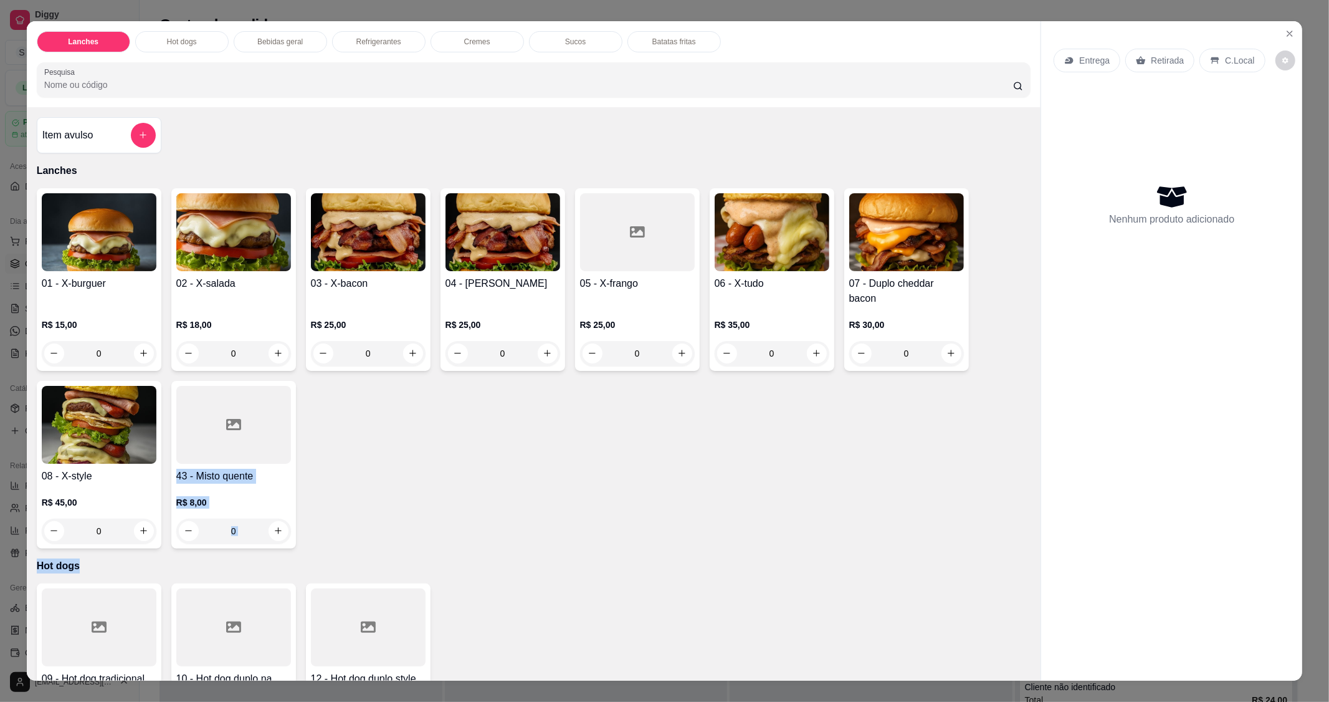
click at [167, 558] on div "Item avulso Lanches 01 - X-burguer R$ 15,00 0 02 - X-salada R$ 18,00 0 03 - X-b…" at bounding box center [534, 393] width 1014 height 573
click at [146, 538] on div "0" at bounding box center [99, 530] width 115 height 25
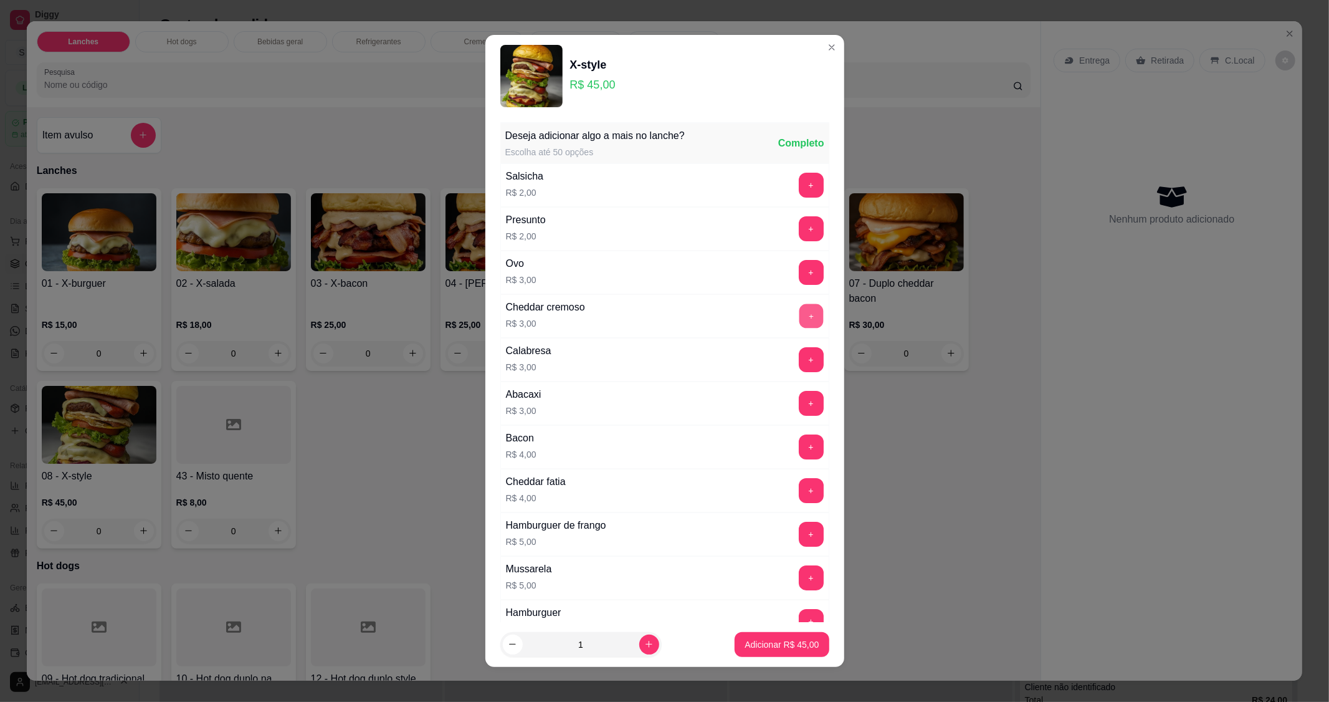
click at [799, 322] on button "+" at bounding box center [811, 316] width 24 height 24
click at [799, 407] on button "+" at bounding box center [811, 403] width 24 height 24
click at [746, 644] on p "Adicionar R$ 51,00" at bounding box center [782, 644] width 72 height 12
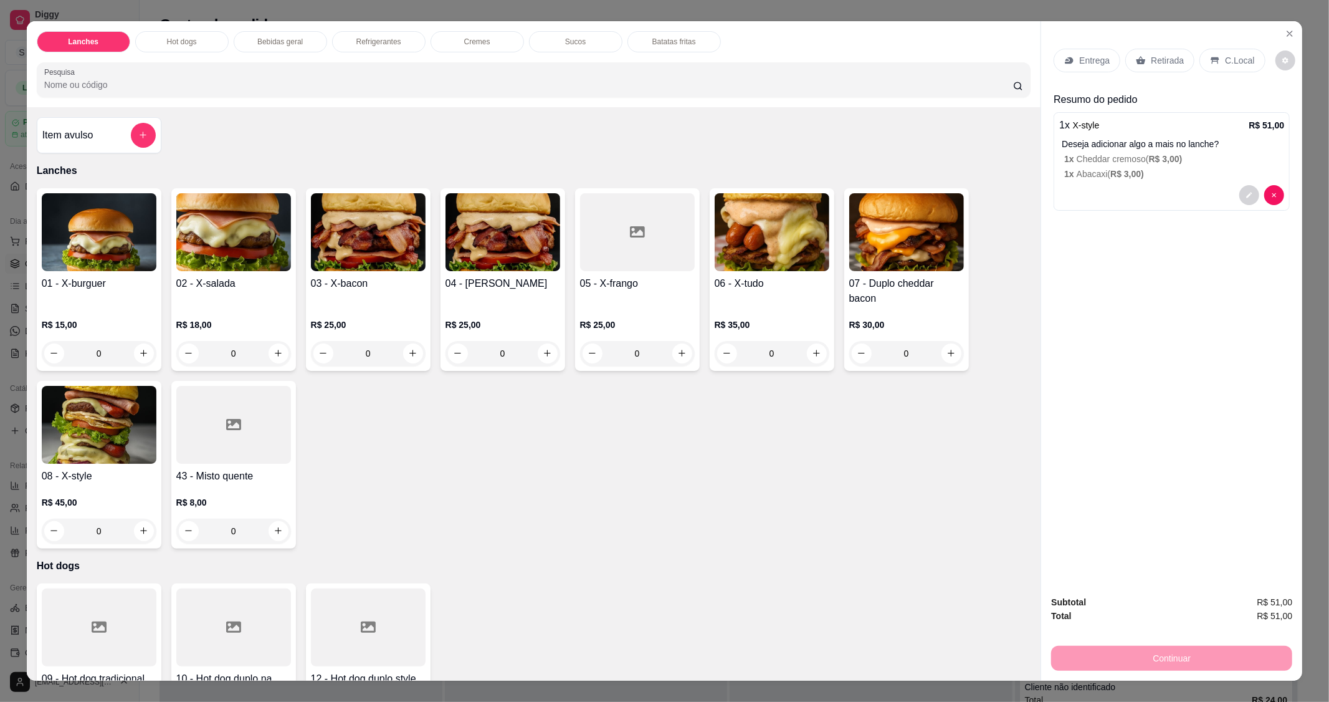
click at [1151, 66] on p "Retirada" at bounding box center [1167, 60] width 33 height 12
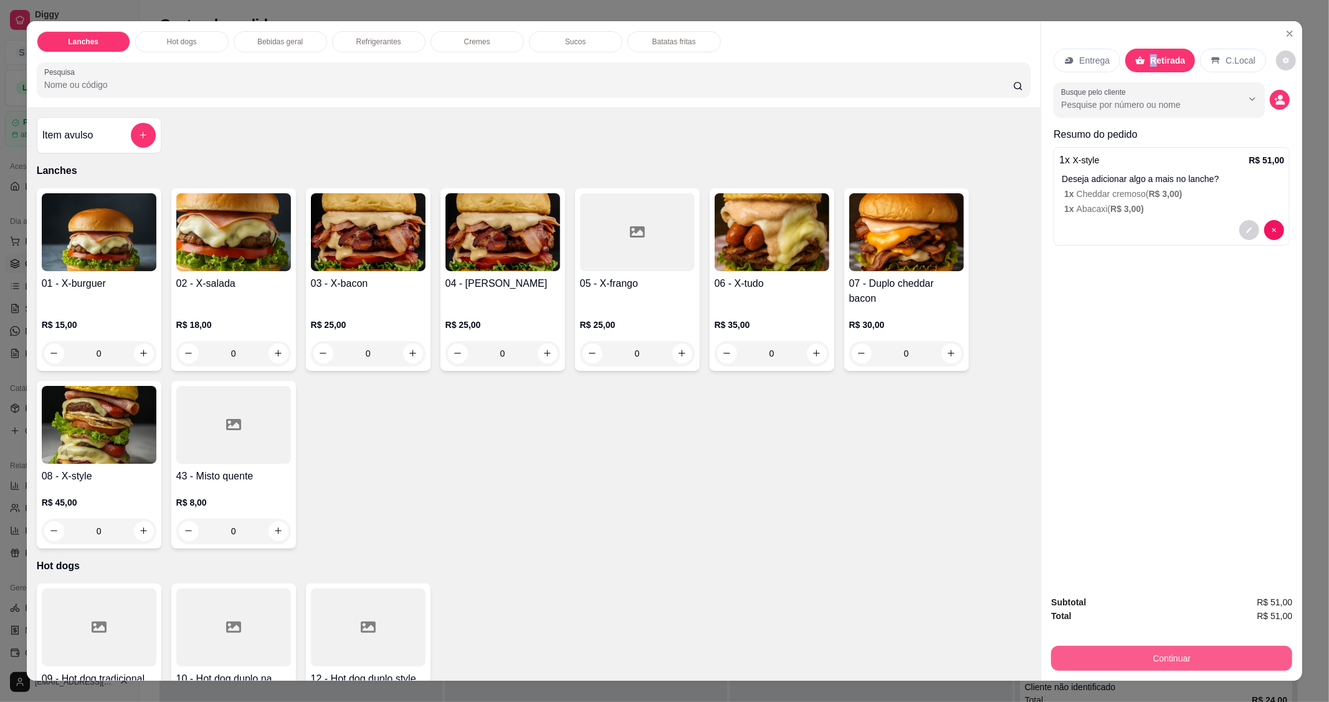
click at [1183, 660] on button "Continuar" at bounding box center [1171, 658] width 241 height 25
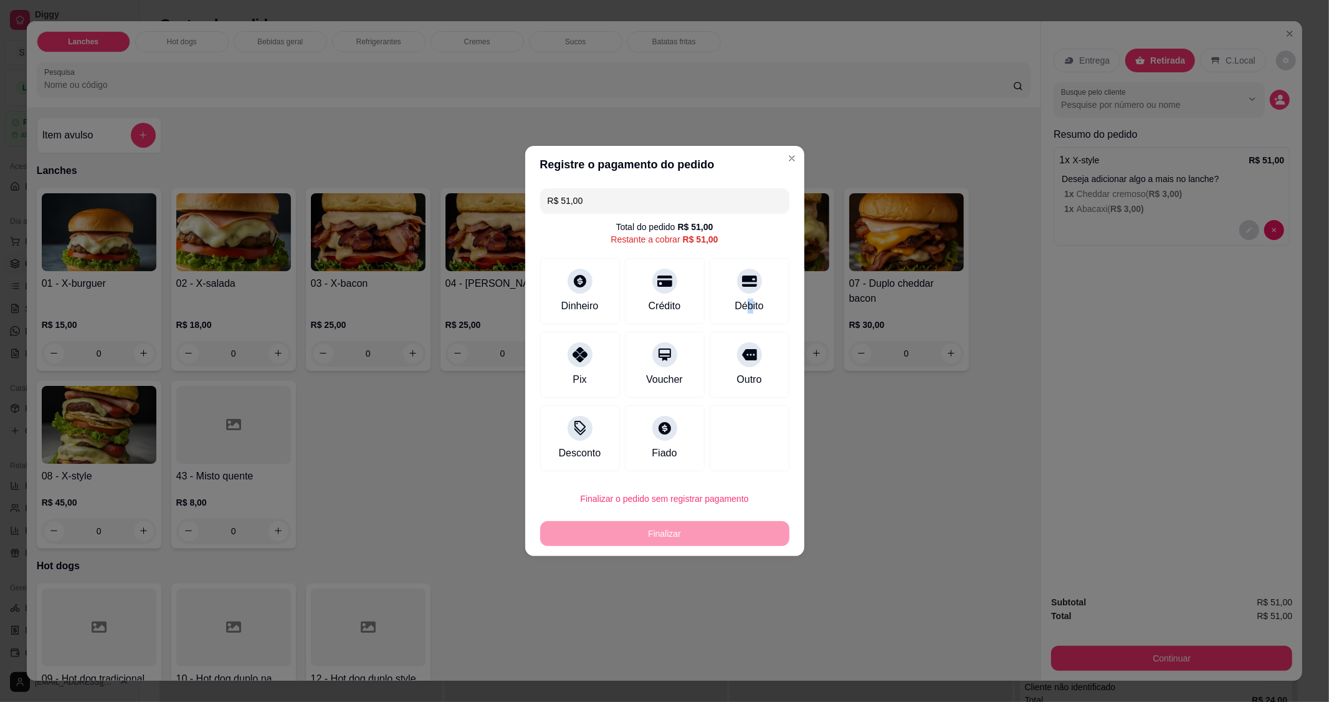
drag, startPoint x: 743, startPoint y: 302, endPoint x: 736, endPoint y: 301, distance: 6.9
click at [738, 301] on div "Débito" at bounding box center [749, 305] width 29 height 15
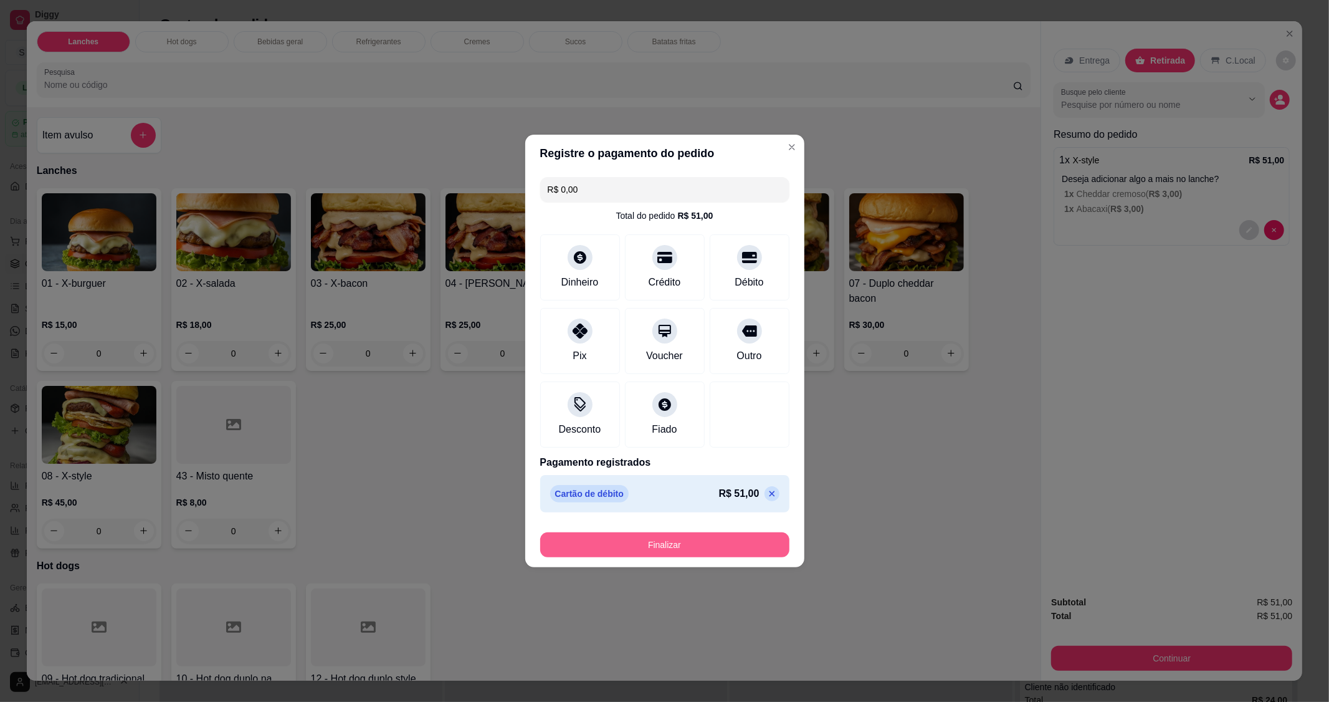
click at [680, 551] on button "Finalizar" at bounding box center [664, 544] width 249 height 25
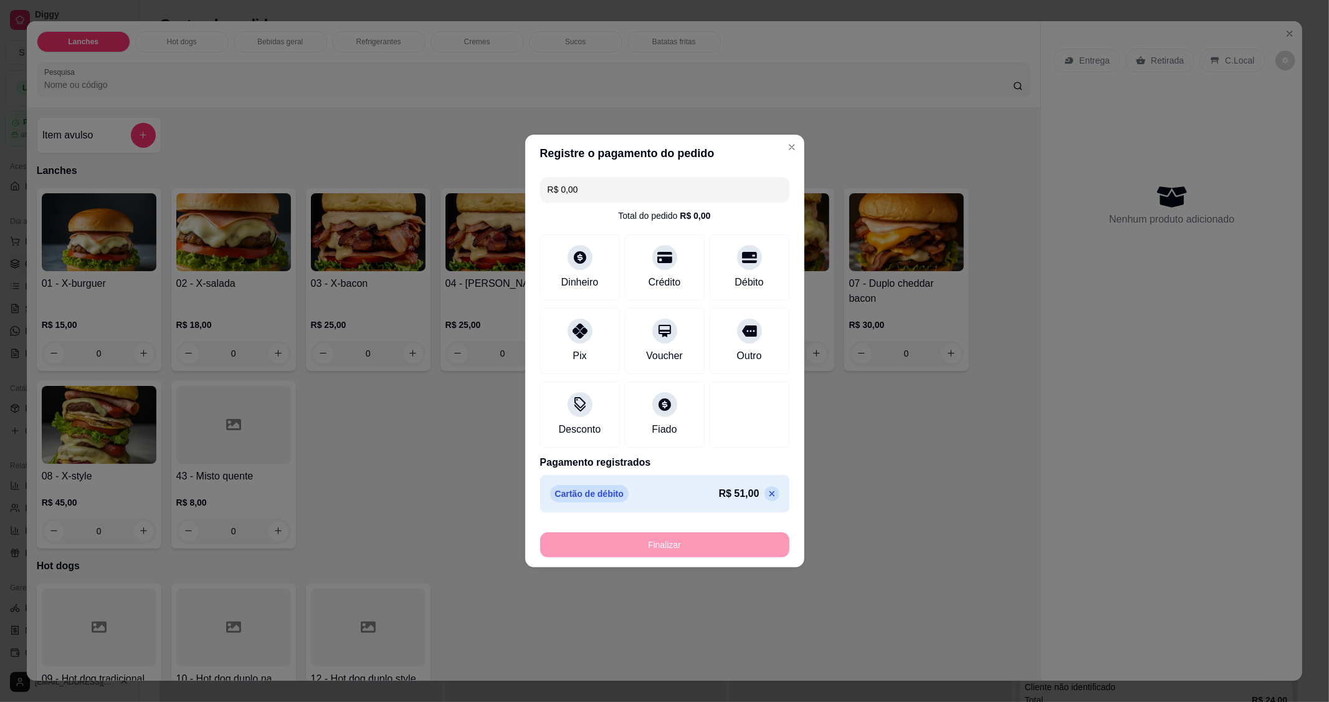
type input "-R$ 51,00"
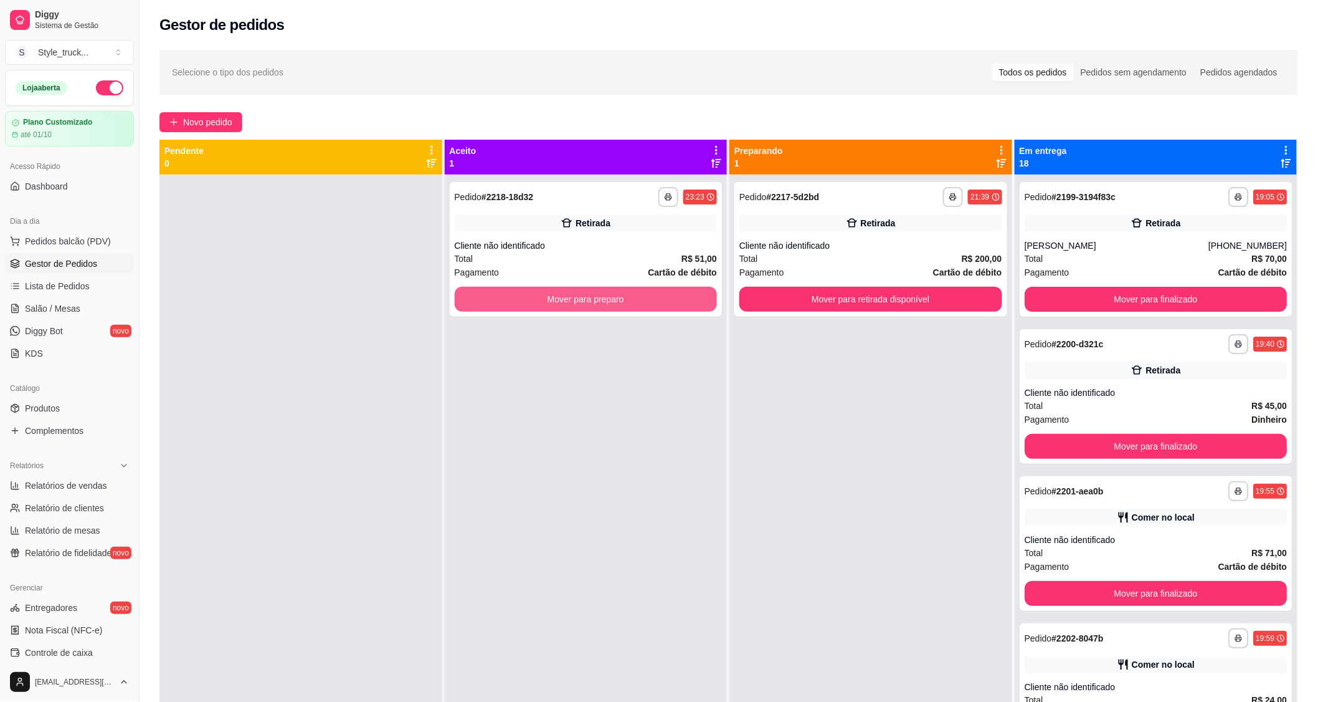
click at [656, 297] on button "Mover para preparo" at bounding box center [586, 299] width 263 height 25
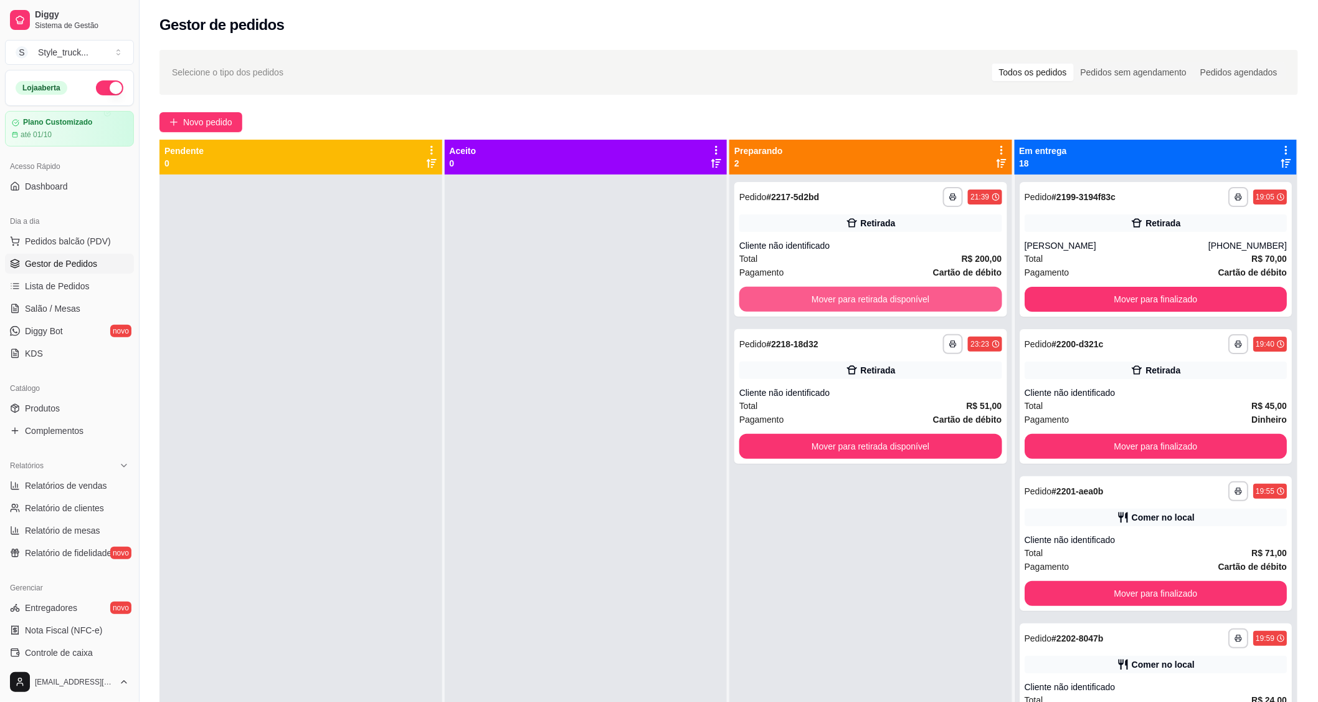
click at [856, 304] on button "Mover para retirada disponível" at bounding box center [871, 299] width 263 height 25
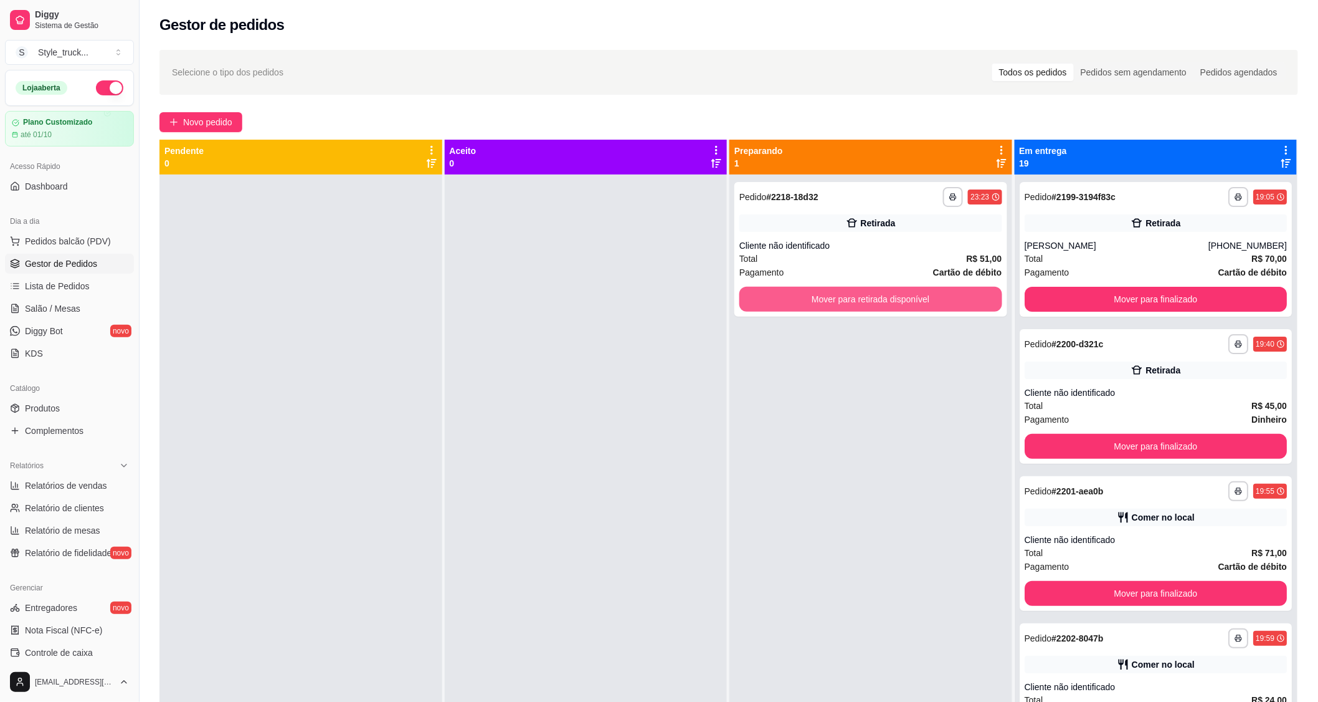
click at [904, 302] on button "Mover para retirada disponível" at bounding box center [871, 299] width 263 height 25
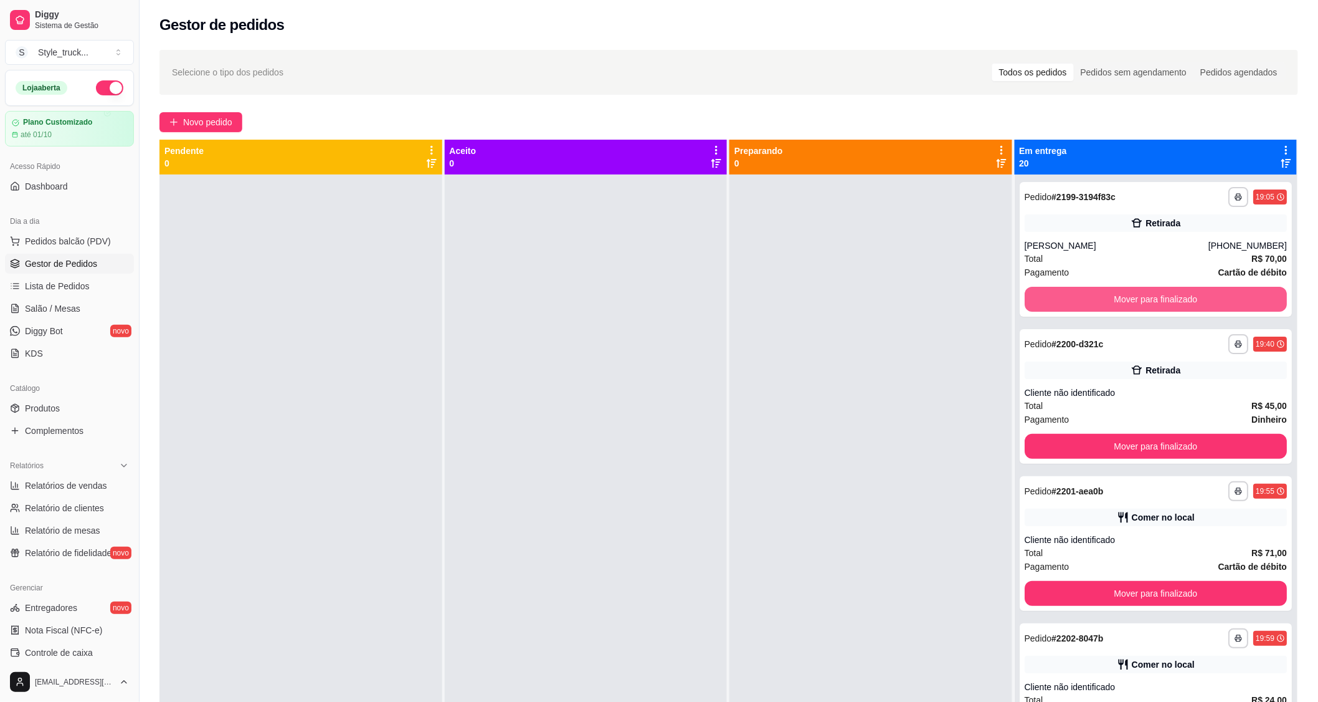
click at [1199, 299] on button "Mover para finalizado" at bounding box center [1156, 299] width 263 height 25
click at [1199, 297] on button "Mover para finalizado" at bounding box center [1156, 299] width 263 height 25
click at [1198, 296] on button "Mover para finalizado" at bounding box center [1156, 299] width 263 height 25
click at [1196, 296] on button "Mover para finalizado" at bounding box center [1156, 299] width 263 height 25
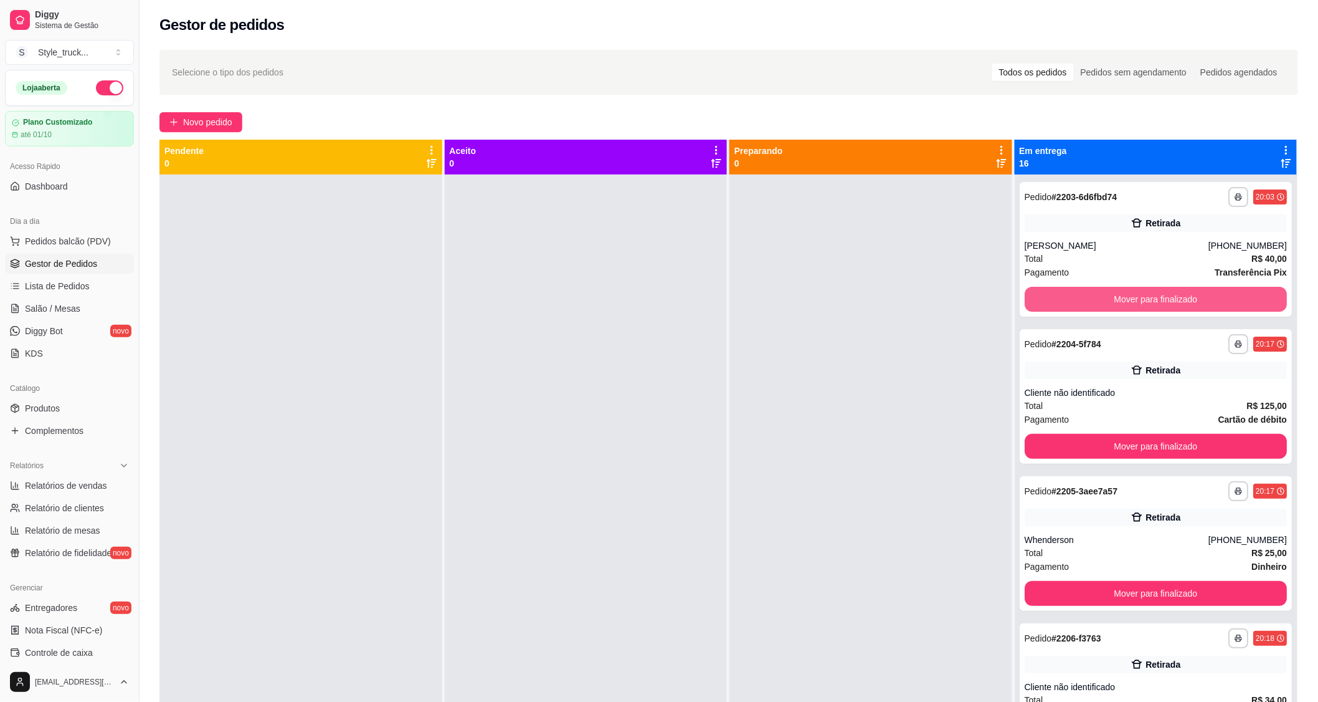
click at [1195, 297] on button "Mover para finalizado" at bounding box center [1156, 299] width 263 height 25
click at [1195, 297] on div "Mover para finalizado" at bounding box center [1156, 299] width 263 height 25
click at [1185, 303] on button "Mover para finalizado" at bounding box center [1156, 299] width 263 height 25
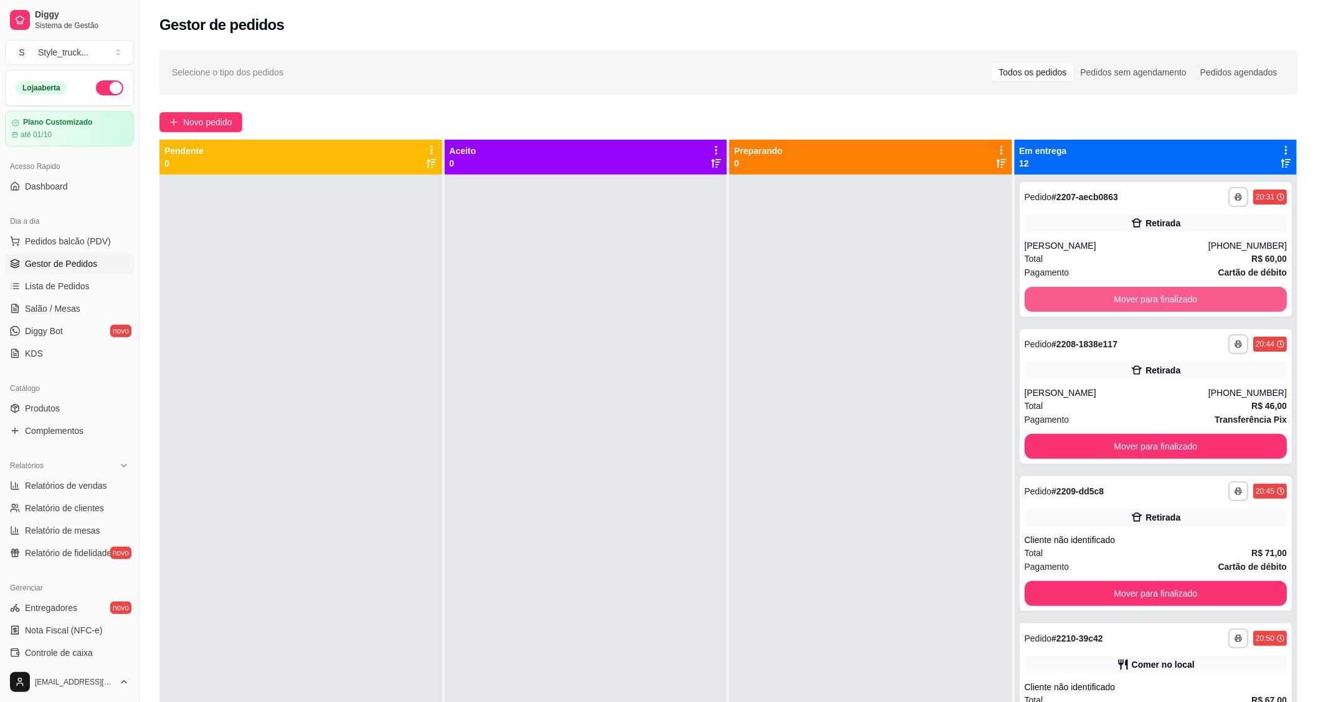
click at [1185, 303] on button "Mover para finalizado" at bounding box center [1156, 299] width 263 height 25
click at [1185, 303] on button "Mover para finalizado" at bounding box center [1156, 299] width 255 height 24
click at [1185, 302] on button "Mover para finalizado" at bounding box center [1156, 299] width 255 height 24
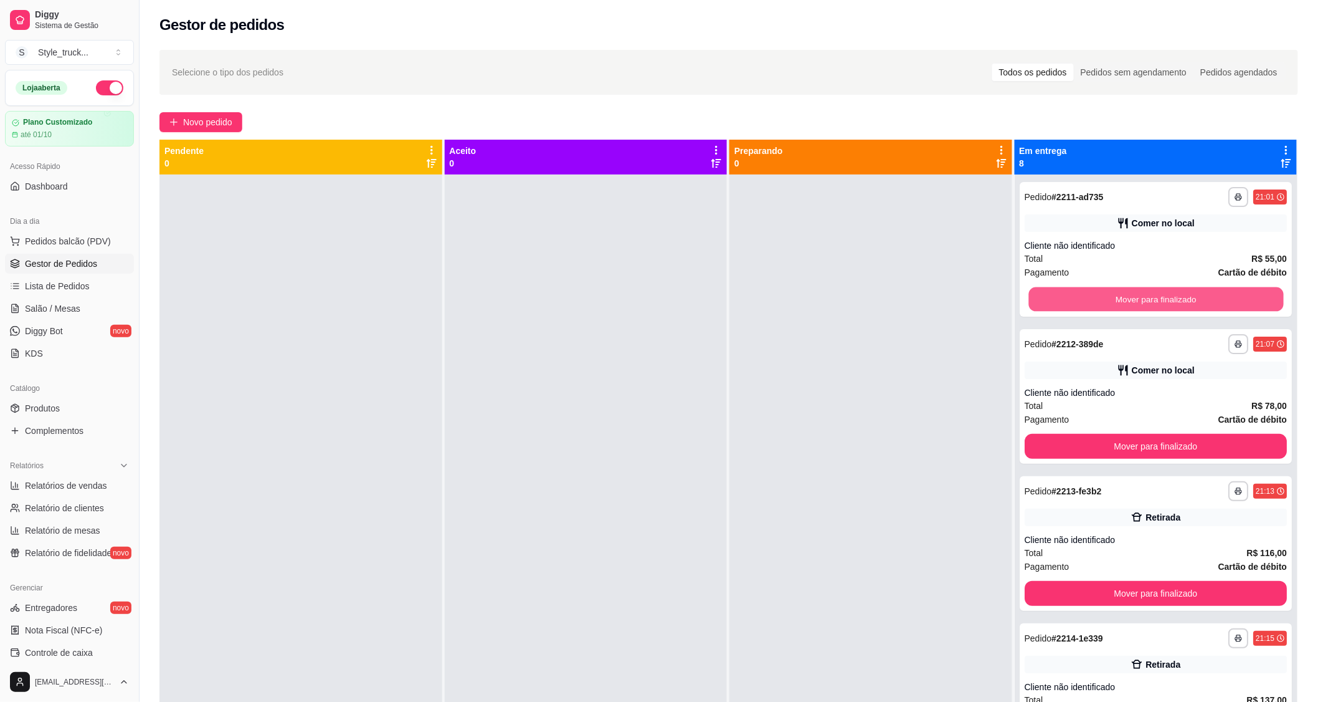
click at [1185, 302] on button "Mover para finalizado" at bounding box center [1156, 299] width 255 height 24
click at [1186, 302] on button "Mover para finalizado" at bounding box center [1156, 299] width 263 height 25
click at [1187, 301] on button "Mover para finalizado" at bounding box center [1156, 299] width 263 height 25
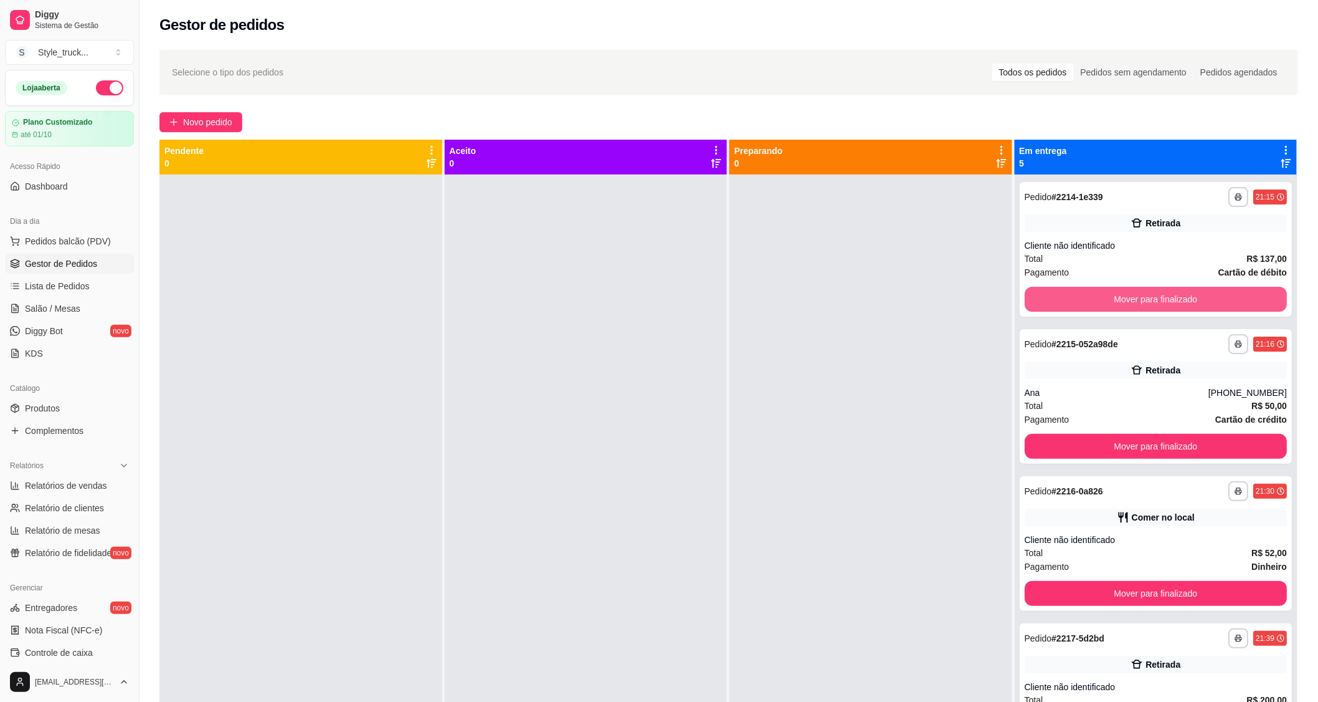
click at [1187, 301] on button "Mover para finalizado" at bounding box center [1156, 299] width 263 height 25
click at [1187, 300] on button "Mover para finalizado" at bounding box center [1156, 299] width 255 height 24
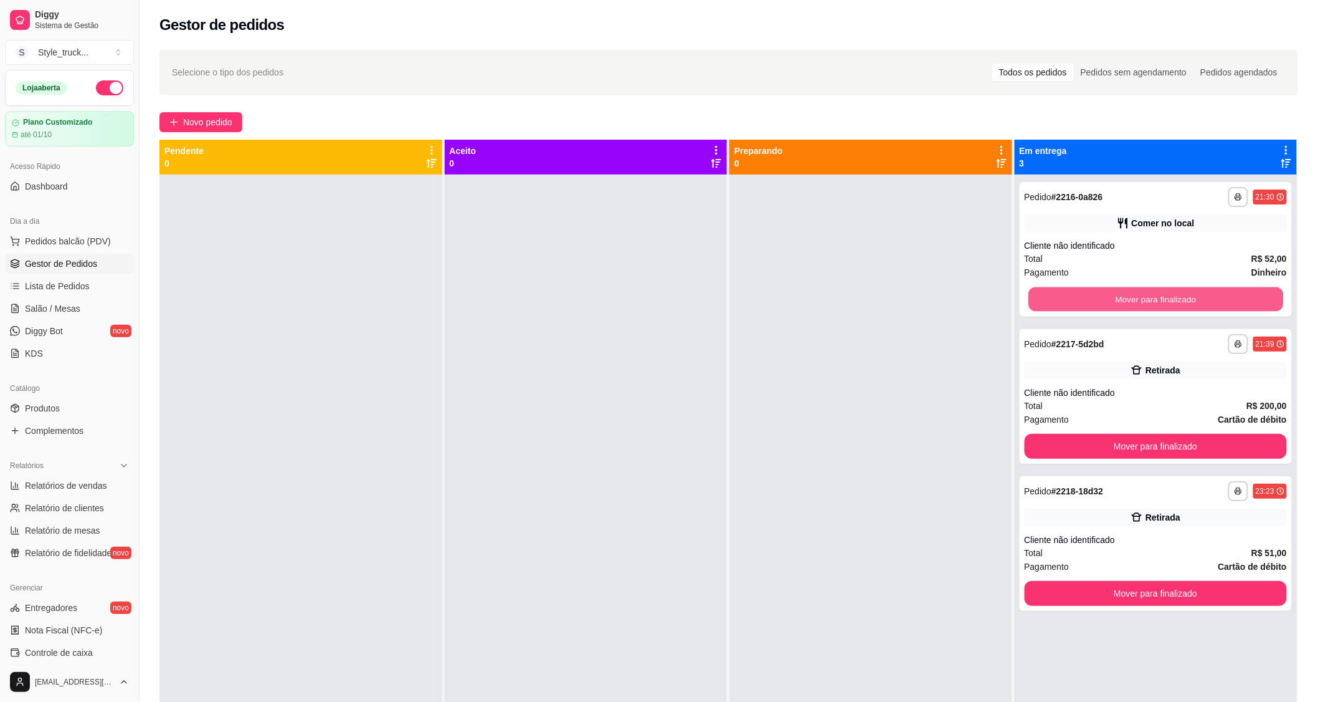
click at [1187, 300] on button "Mover para finalizado" at bounding box center [1156, 299] width 255 height 24
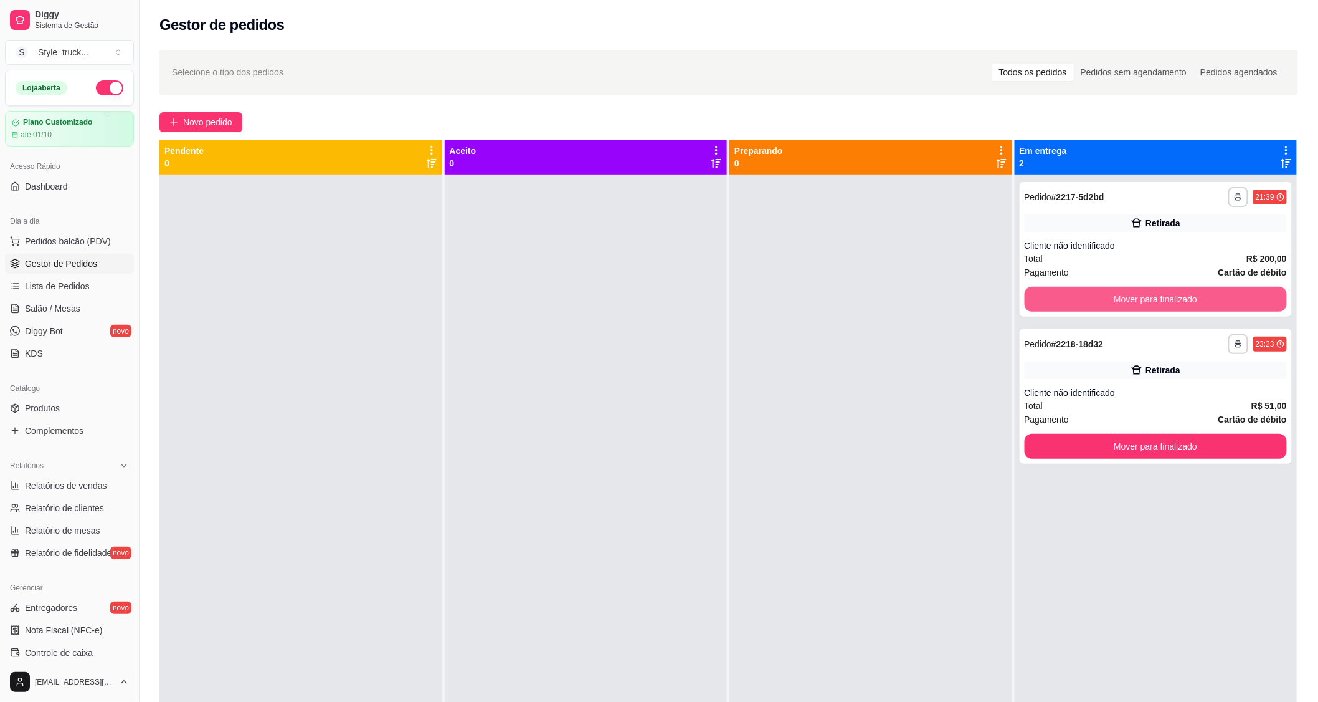
click at [1188, 300] on button "Mover para finalizado" at bounding box center [1156, 299] width 263 height 25
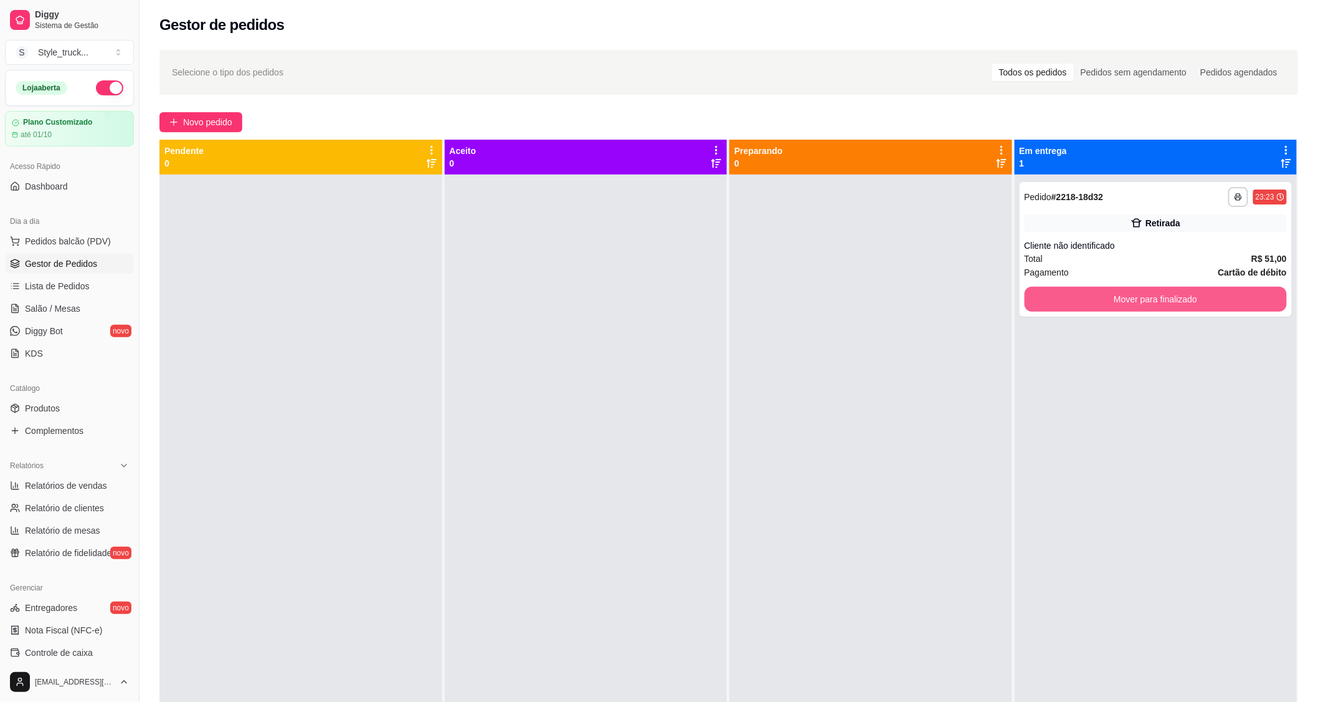
click at [1188, 301] on button "Mover para finalizado" at bounding box center [1156, 299] width 263 height 25
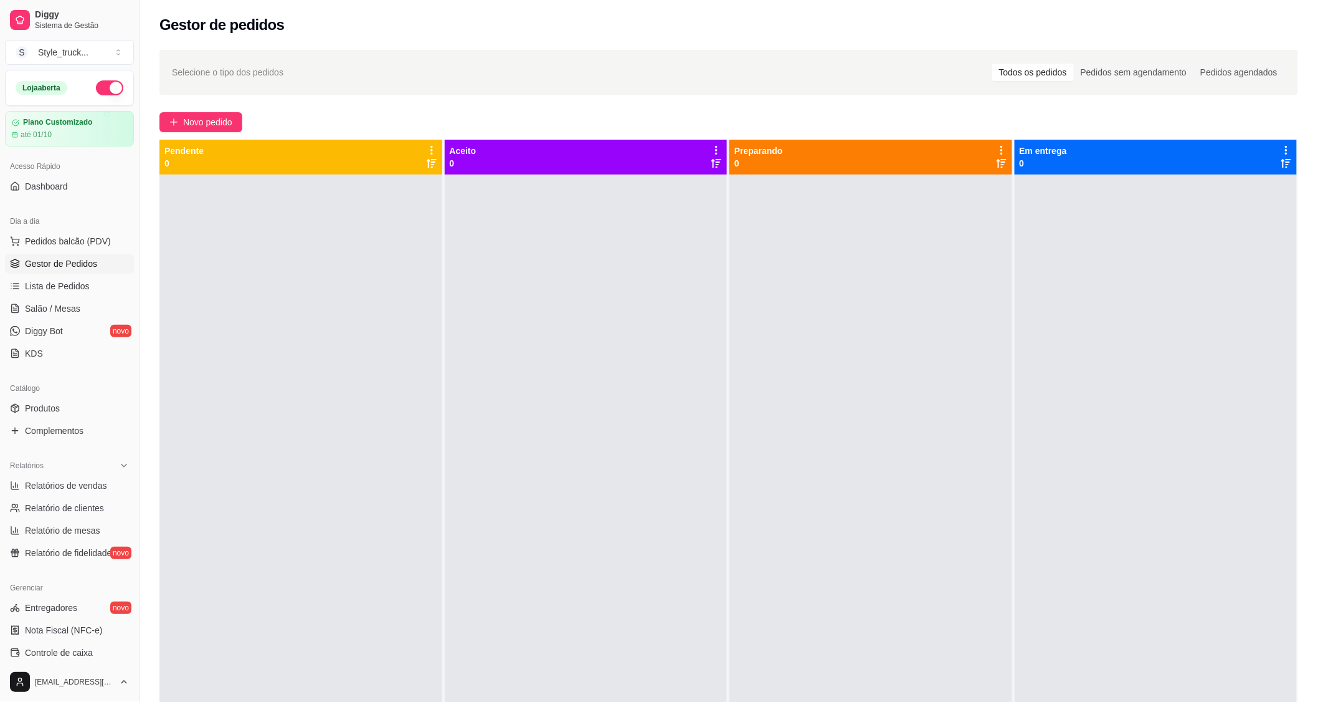
drag, startPoint x: 15, startPoint y: 700, endPoint x: 233, endPoint y: 686, distance: 218.6
click at [233, 686] on div at bounding box center [301, 525] width 283 height 702
